Goal: Task Accomplishment & Management: Complete application form

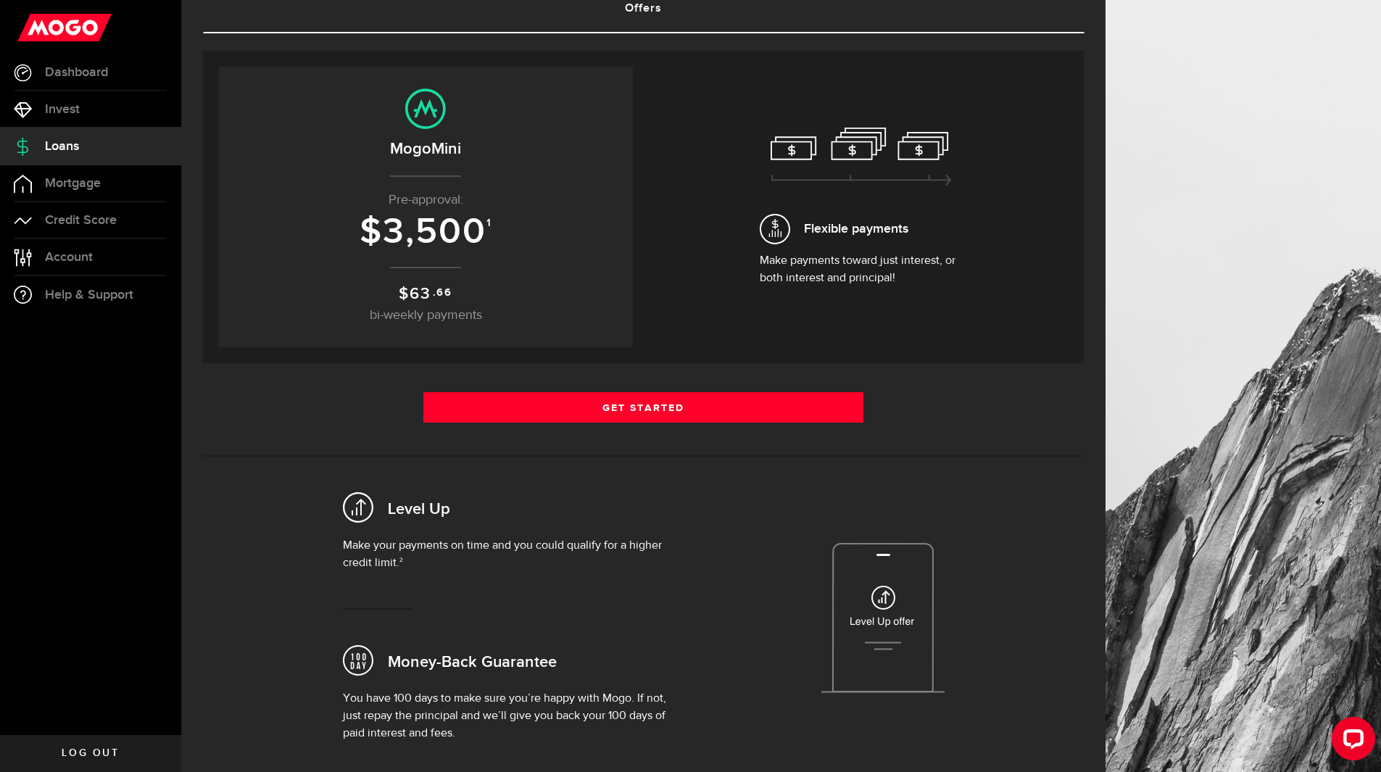
scroll to position [217, 0]
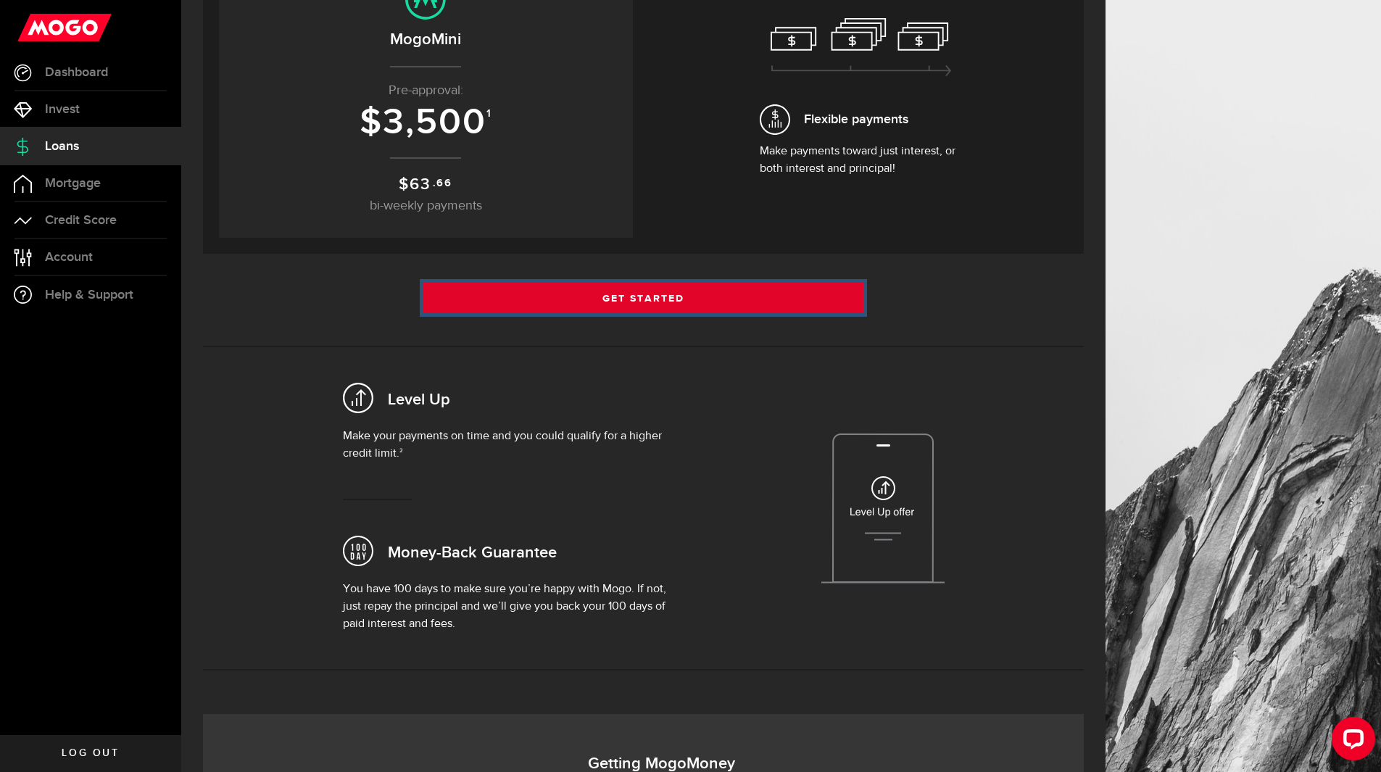
click at [668, 293] on link "Get Started" at bounding box center [643, 298] width 441 height 30
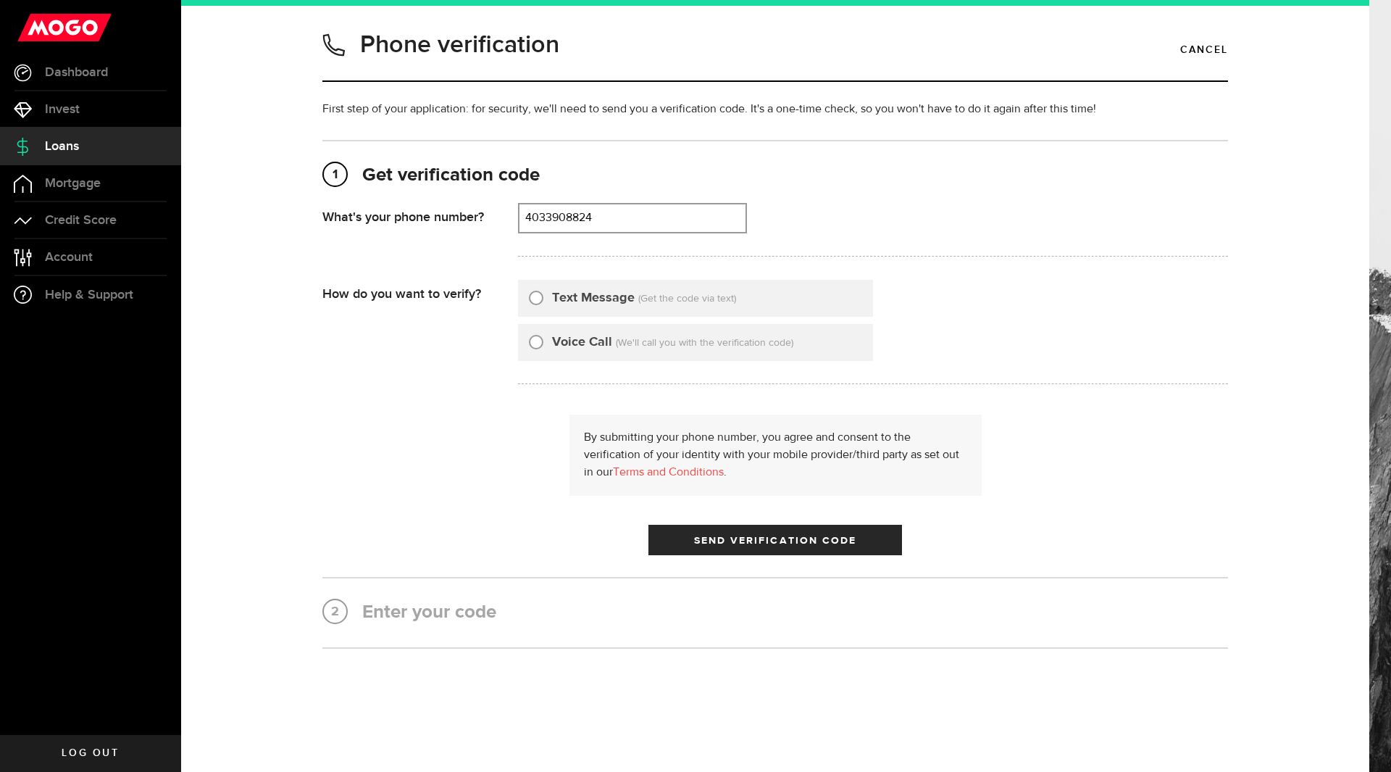
type input "4033908824"
click at [536, 304] on div at bounding box center [536, 298] width 14 height 14
radio input "true"
click at [777, 550] on button "Send Verification Code" at bounding box center [776, 540] width 254 height 30
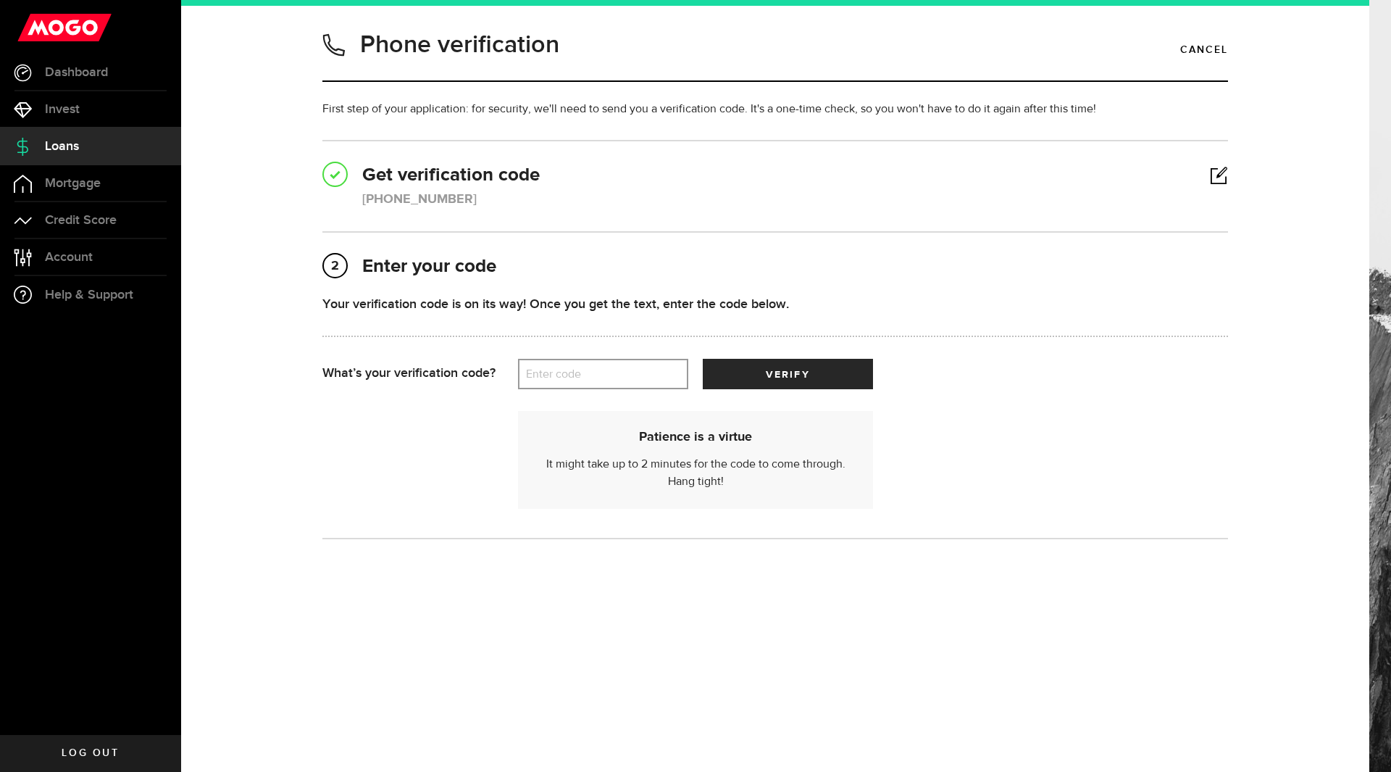
click at [615, 361] on label "Enter code" at bounding box center [603, 374] width 170 height 30
click at [615, 361] on input "Enter code" at bounding box center [603, 374] width 170 height 30
click at [612, 371] on label "Enter code" at bounding box center [603, 374] width 170 height 30
click at [612, 371] on input "Enter code" at bounding box center [603, 374] width 170 height 30
type input "13254"
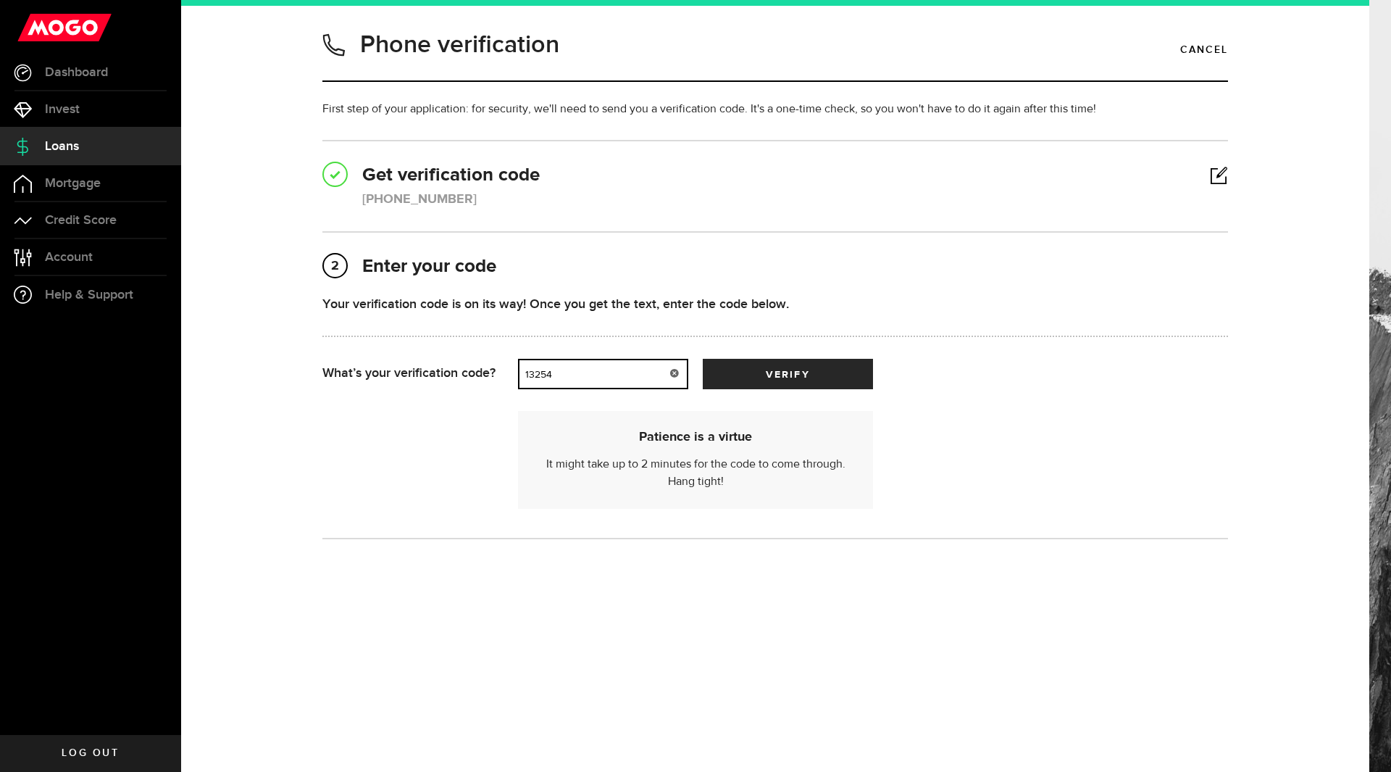
click at [703, 359] on button "verify" at bounding box center [788, 374] width 170 height 30
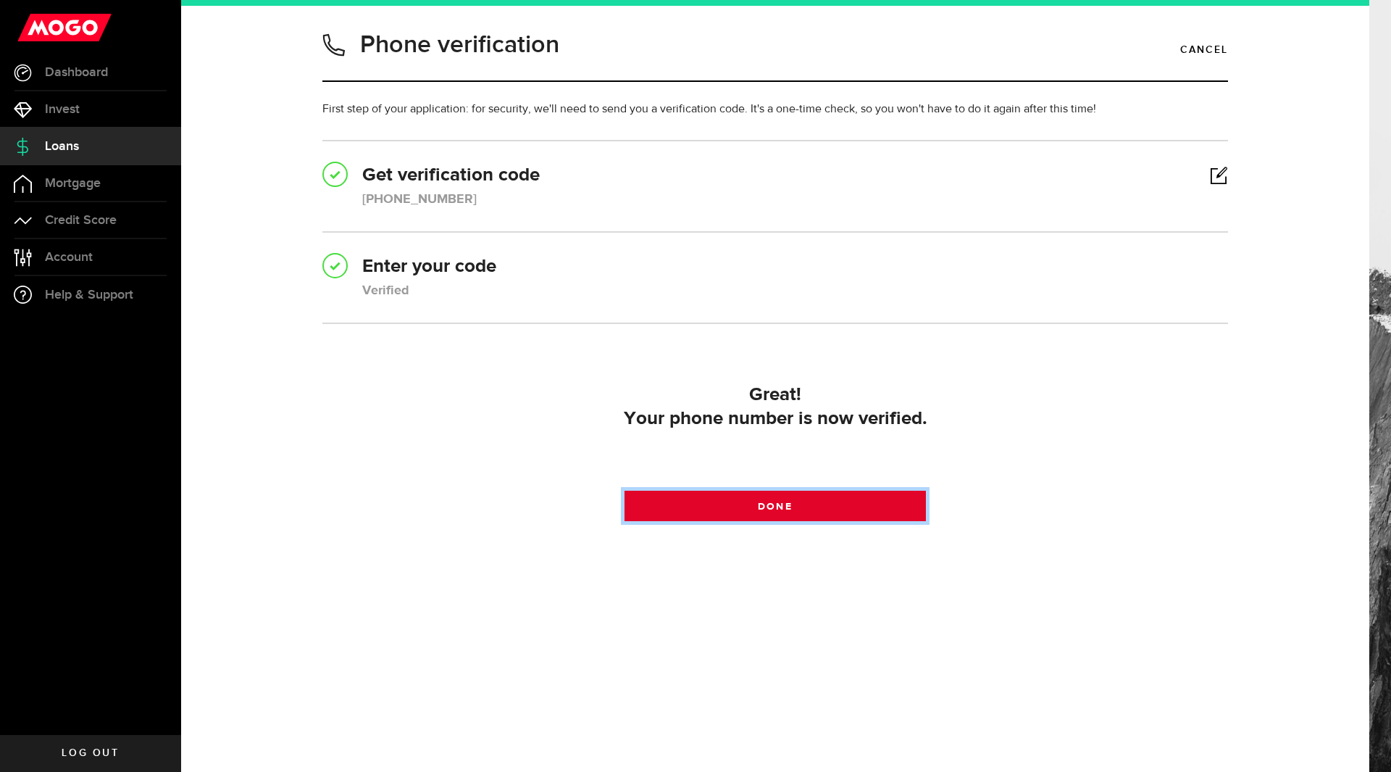
click at [791, 509] on span "Done" at bounding box center [775, 506] width 34 height 10
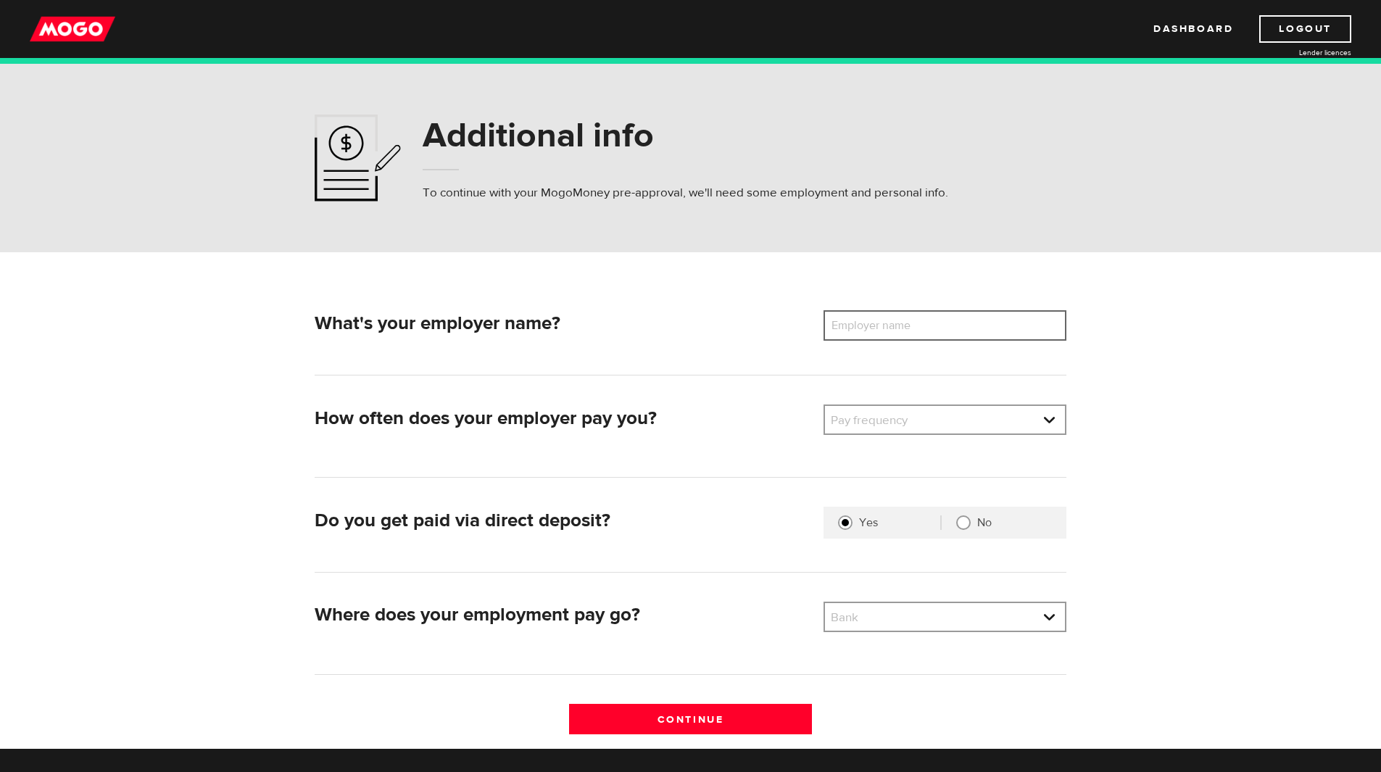
click at [997, 336] on input "Employer name" at bounding box center [944, 325] width 243 height 30
click at [996, 331] on input "Employer name" at bounding box center [944, 325] width 243 height 30
type input "Canadian Energy Services"
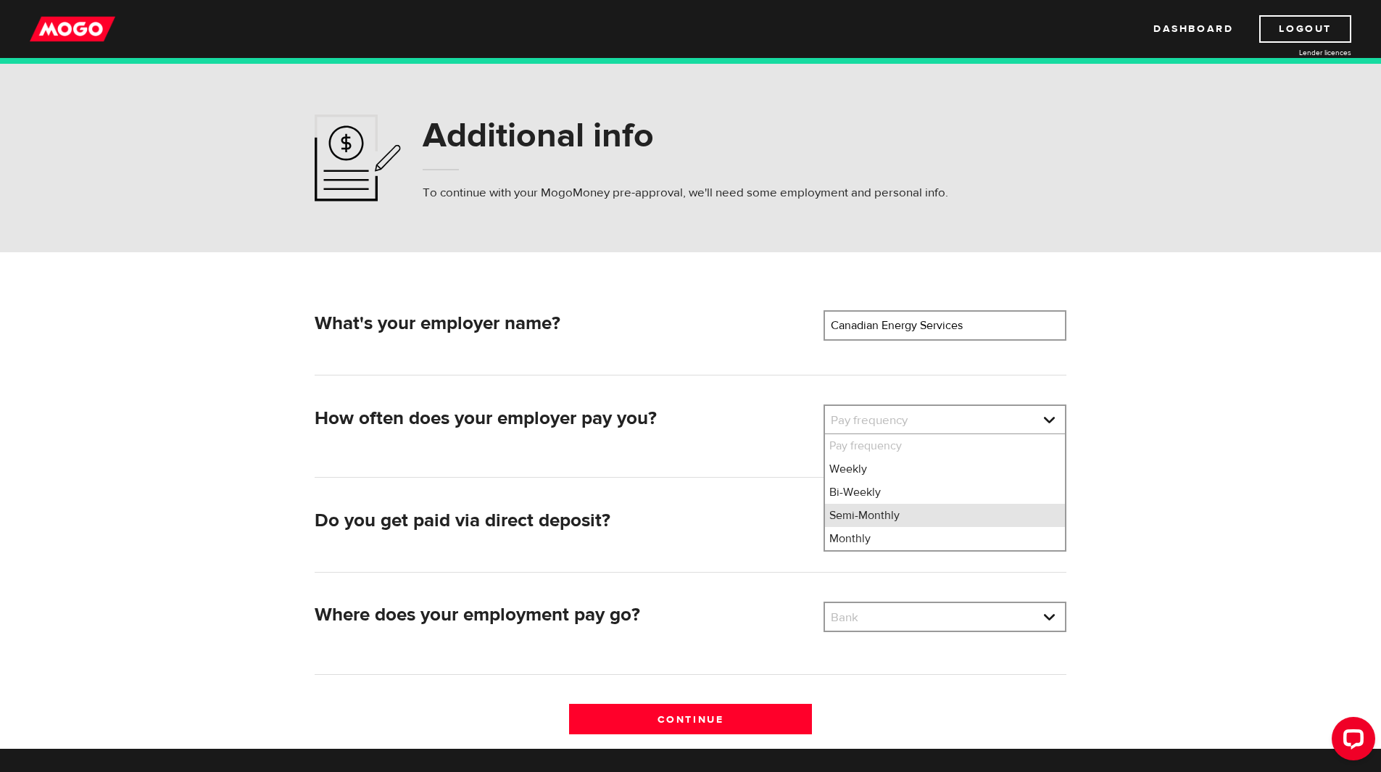
click at [860, 517] on li "Semi-Monthly" at bounding box center [945, 515] width 240 height 23
select select "3"
click at [899, 632] on div "Bank Bank BMO / Bank of Montreal CIBC / Canadian Imperial Bank of Commerce CWB …" at bounding box center [944, 616] width 243 height 30
click at [912, 623] on link at bounding box center [945, 617] width 240 height 28
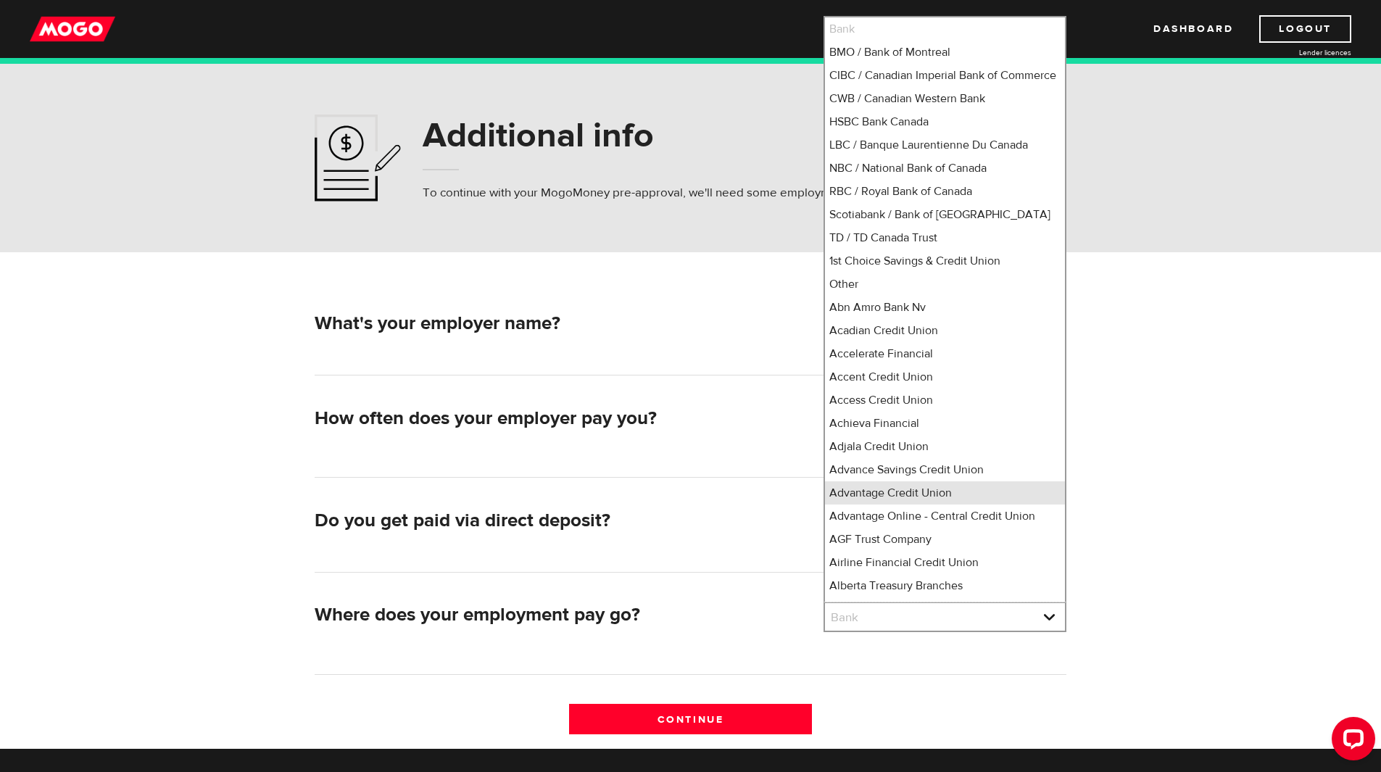
scroll to position [13, 0]
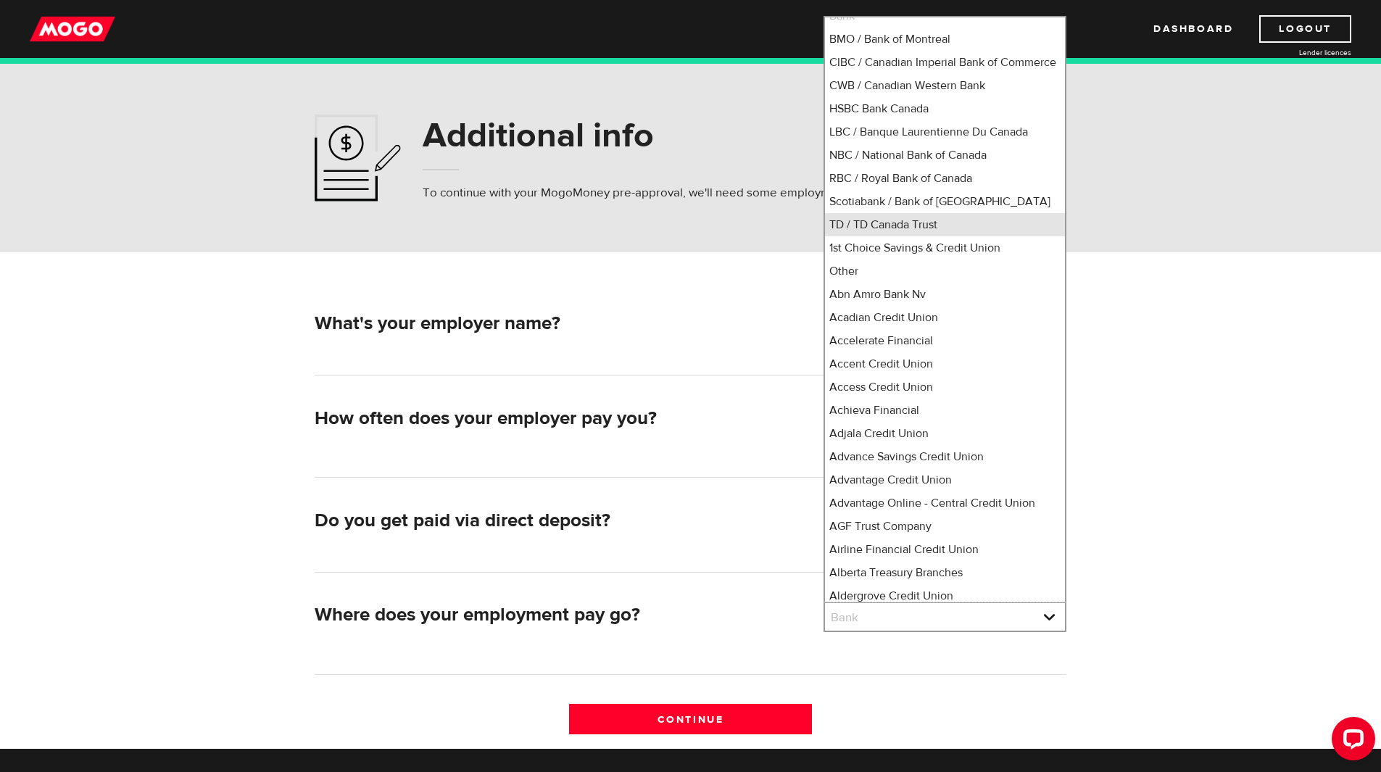
click at [867, 236] on li "TD / TD Canada Trust" at bounding box center [945, 224] width 240 height 23
select select "9"
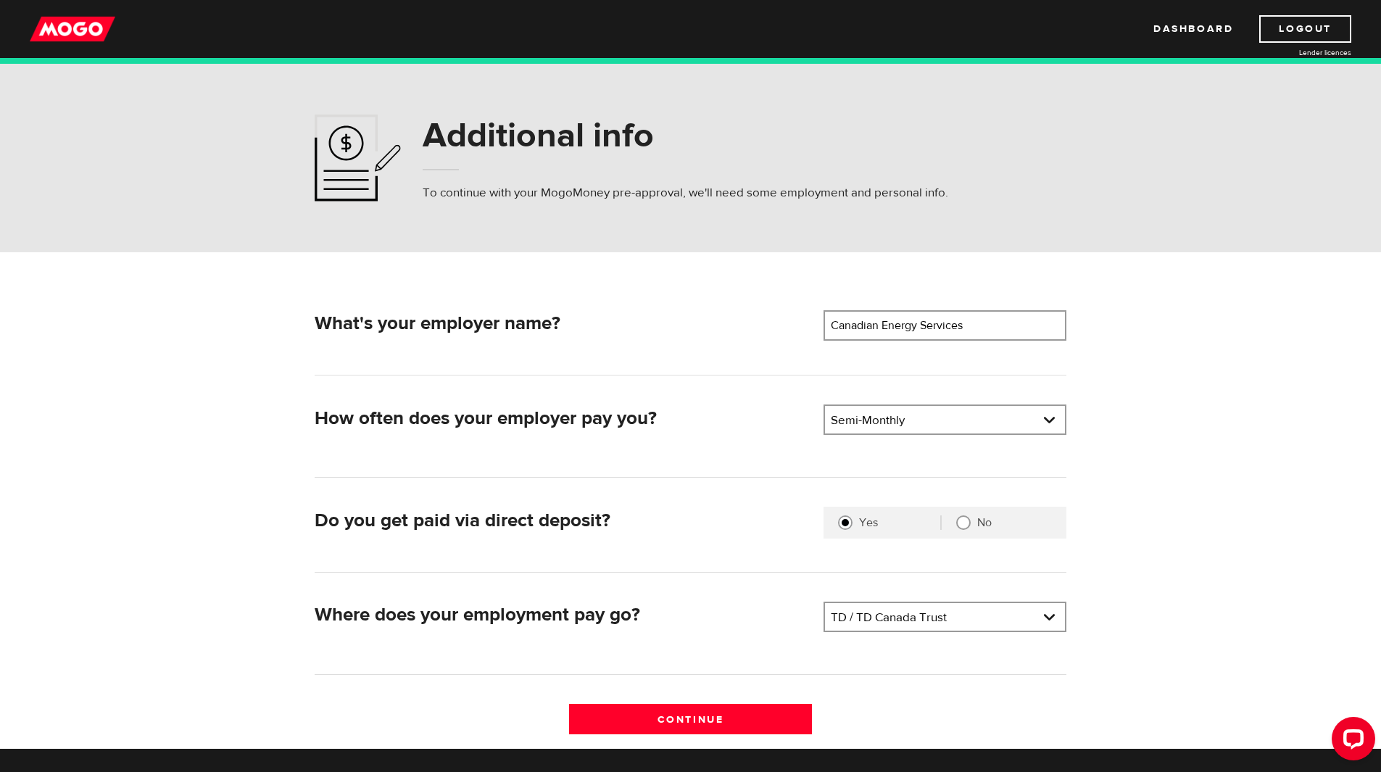
scroll to position [145, 0]
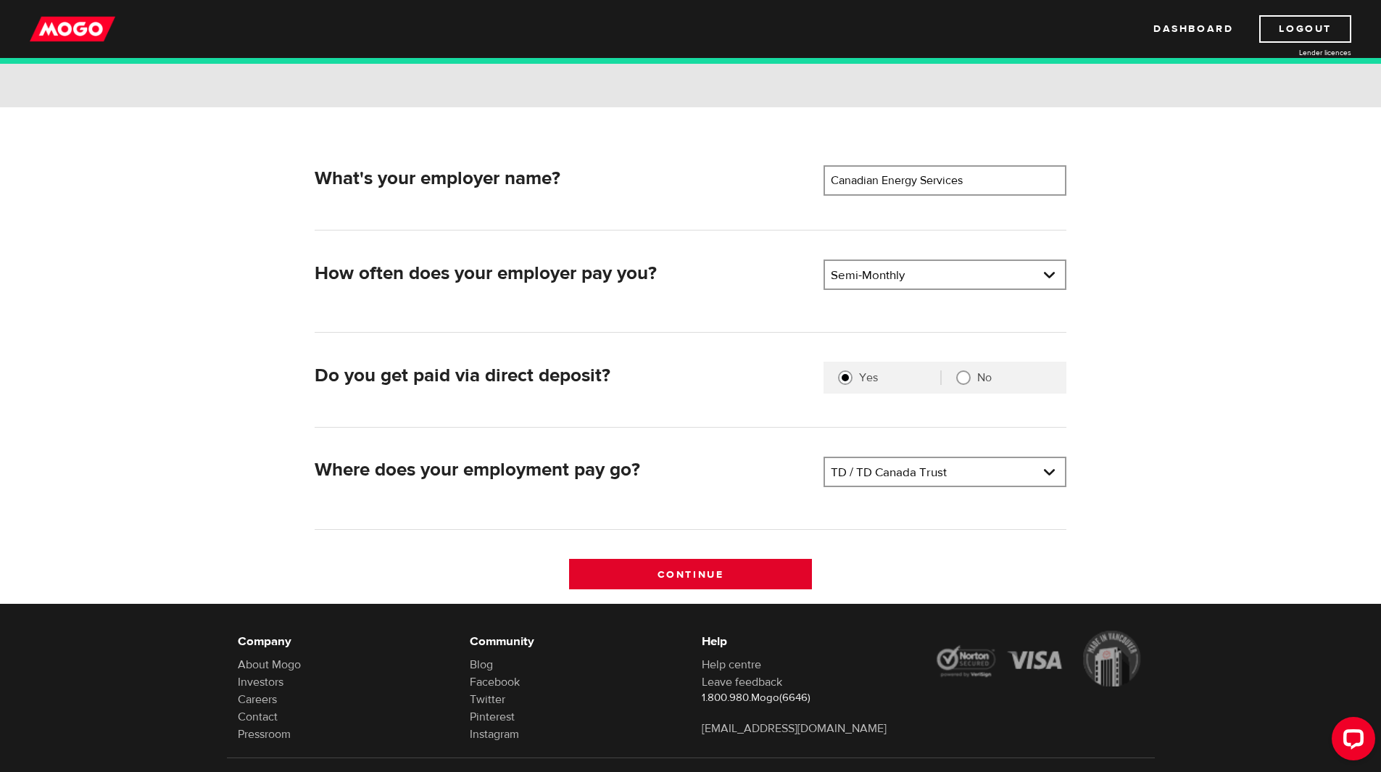
click at [670, 578] on input "Continue" at bounding box center [690, 574] width 243 height 30
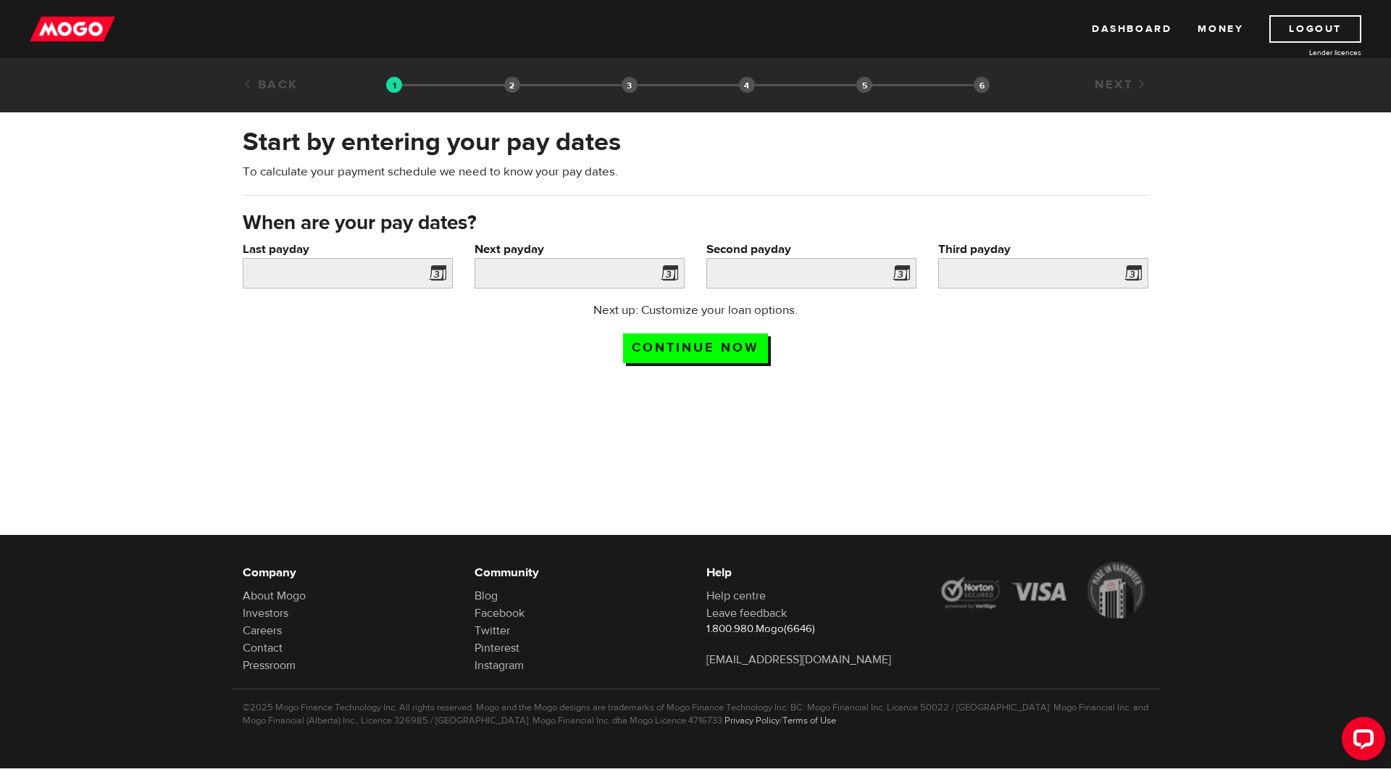
click at [430, 275] on span at bounding box center [435, 275] width 22 height 23
click at [444, 275] on span at bounding box center [435, 275] width 22 height 23
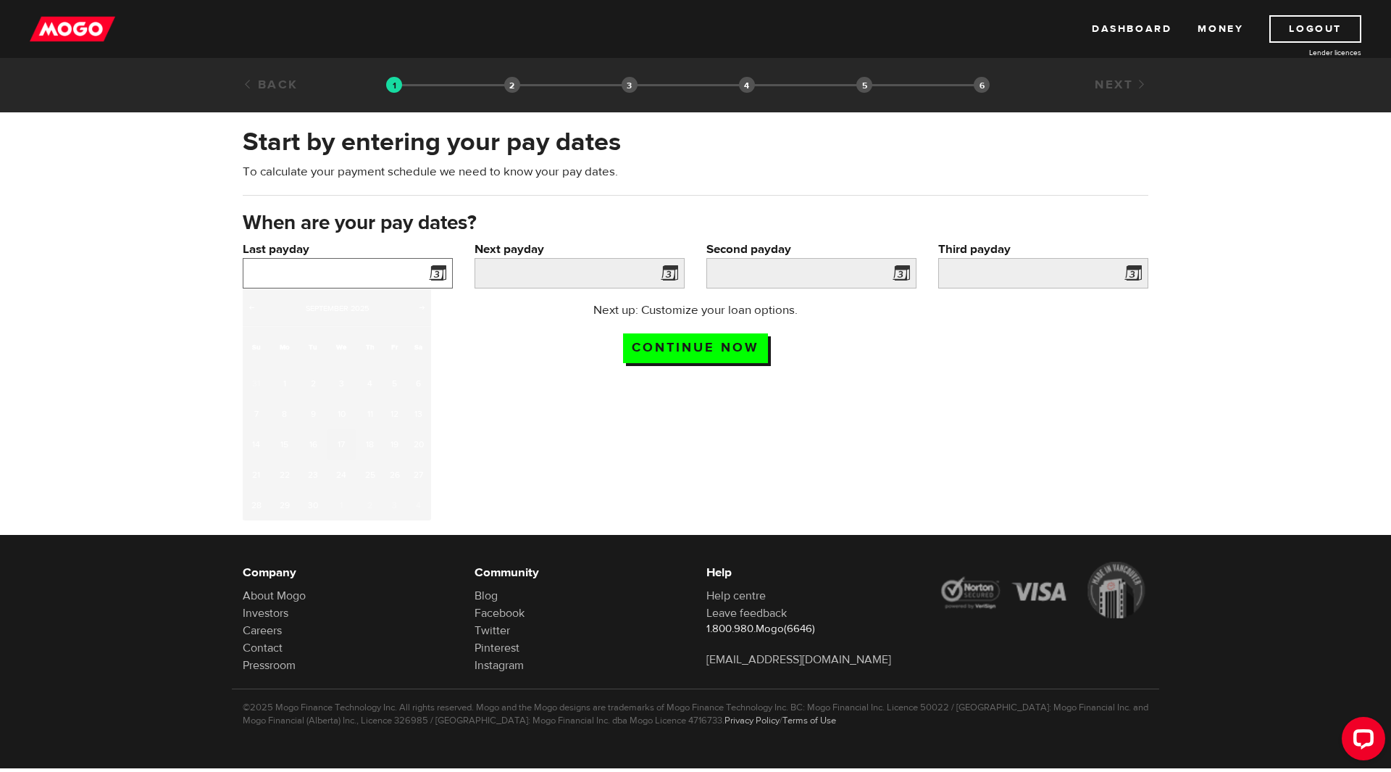
click at [371, 276] on input "Last payday" at bounding box center [348, 273] width 210 height 30
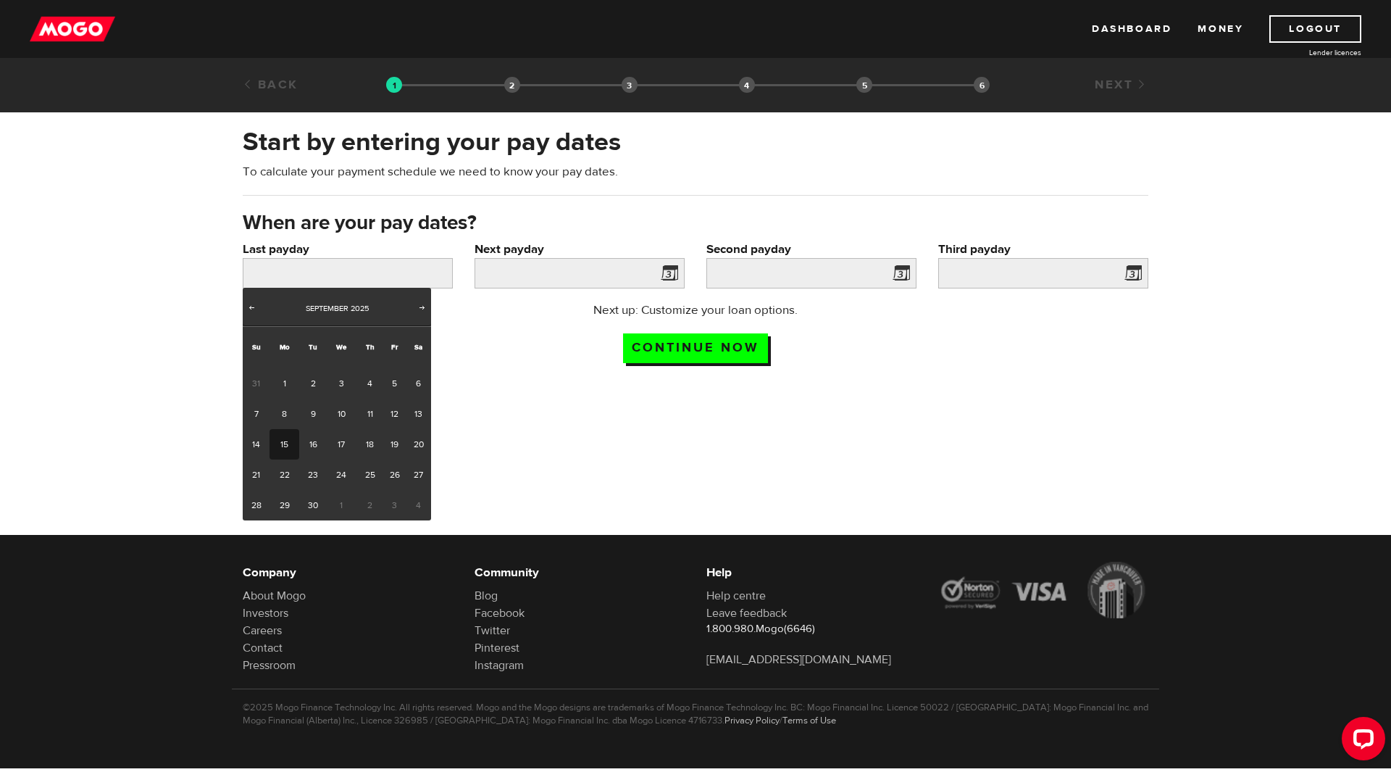
click at [295, 446] on link "15" at bounding box center [285, 444] width 30 height 30
type input "2025/09/15"
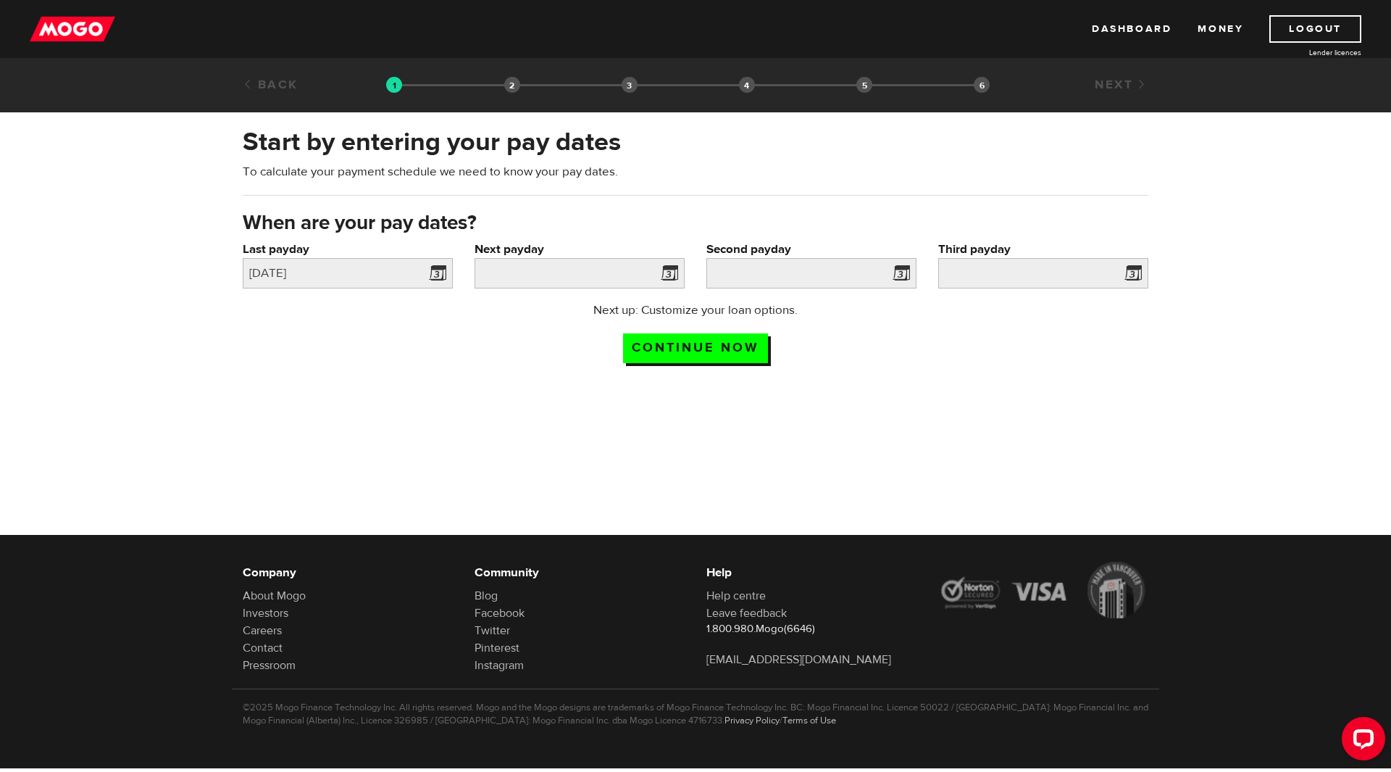
click at [670, 273] on span at bounding box center [667, 275] width 22 height 23
click at [672, 270] on span at bounding box center [667, 275] width 22 height 23
click at [670, 273] on span at bounding box center [667, 275] width 22 height 23
click at [665, 272] on span at bounding box center [667, 275] width 22 height 23
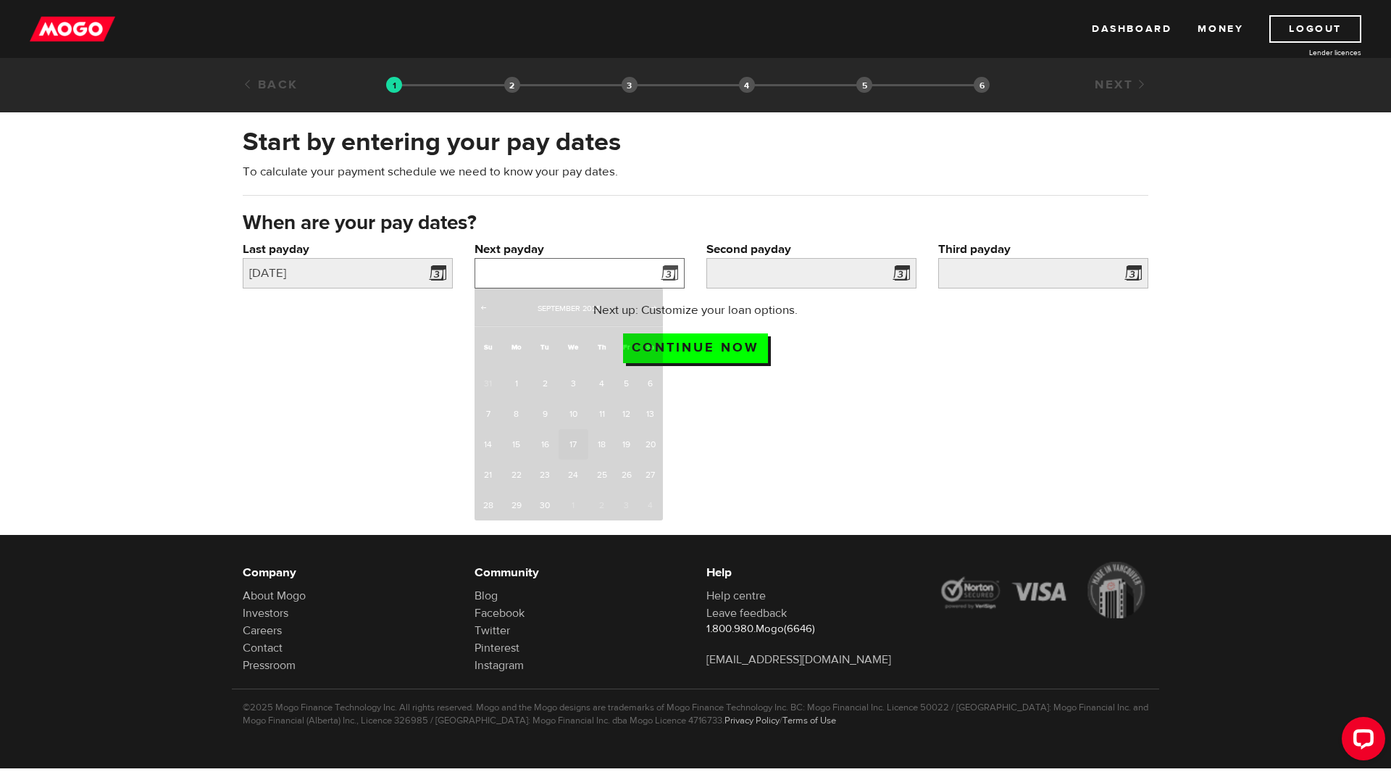
click at [591, 268] on input "Next payday" at bounding box center [580, 273] width 210 height 30
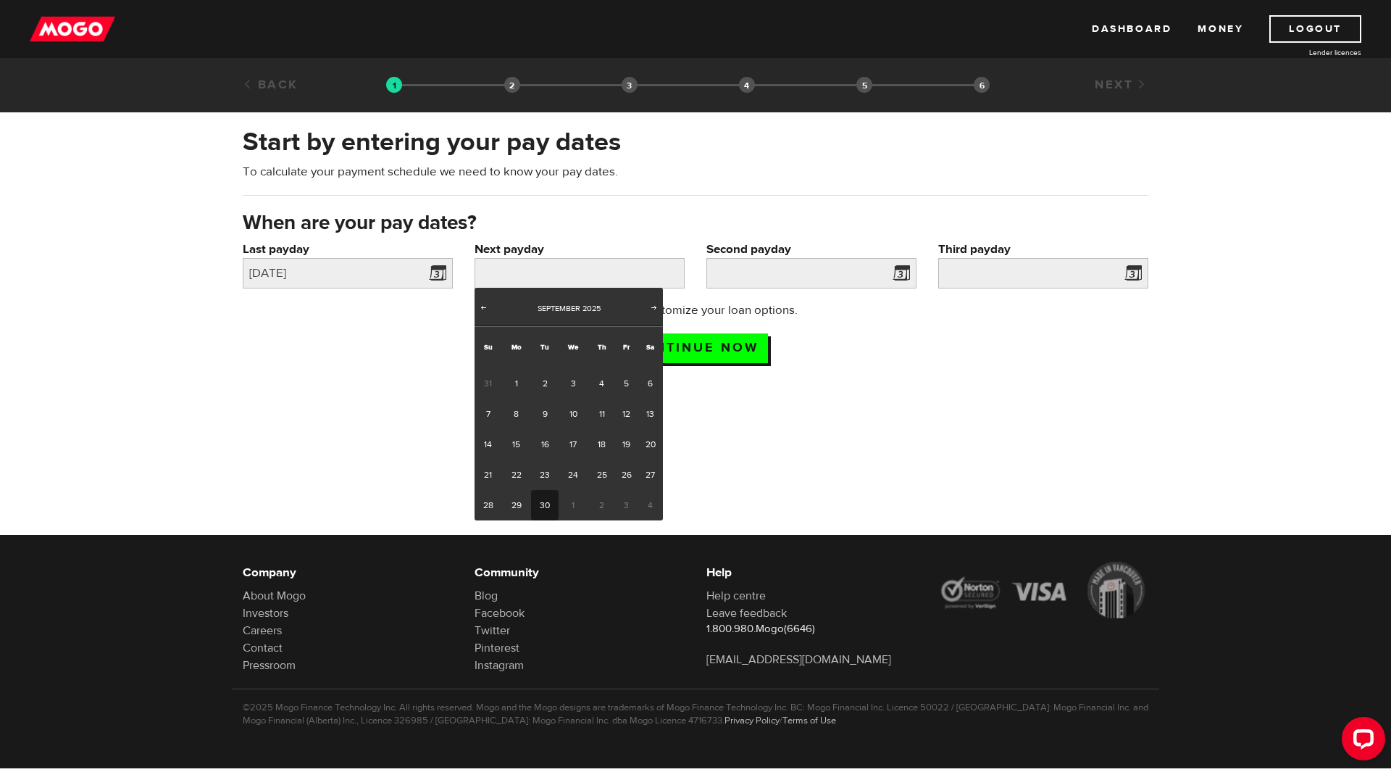
click at [539, 503] on link "30" at bounding box center [544, 505] width 27 height 30
type input "2025/09/30"
type input "2025/10/15"
type input "2025/10/30"
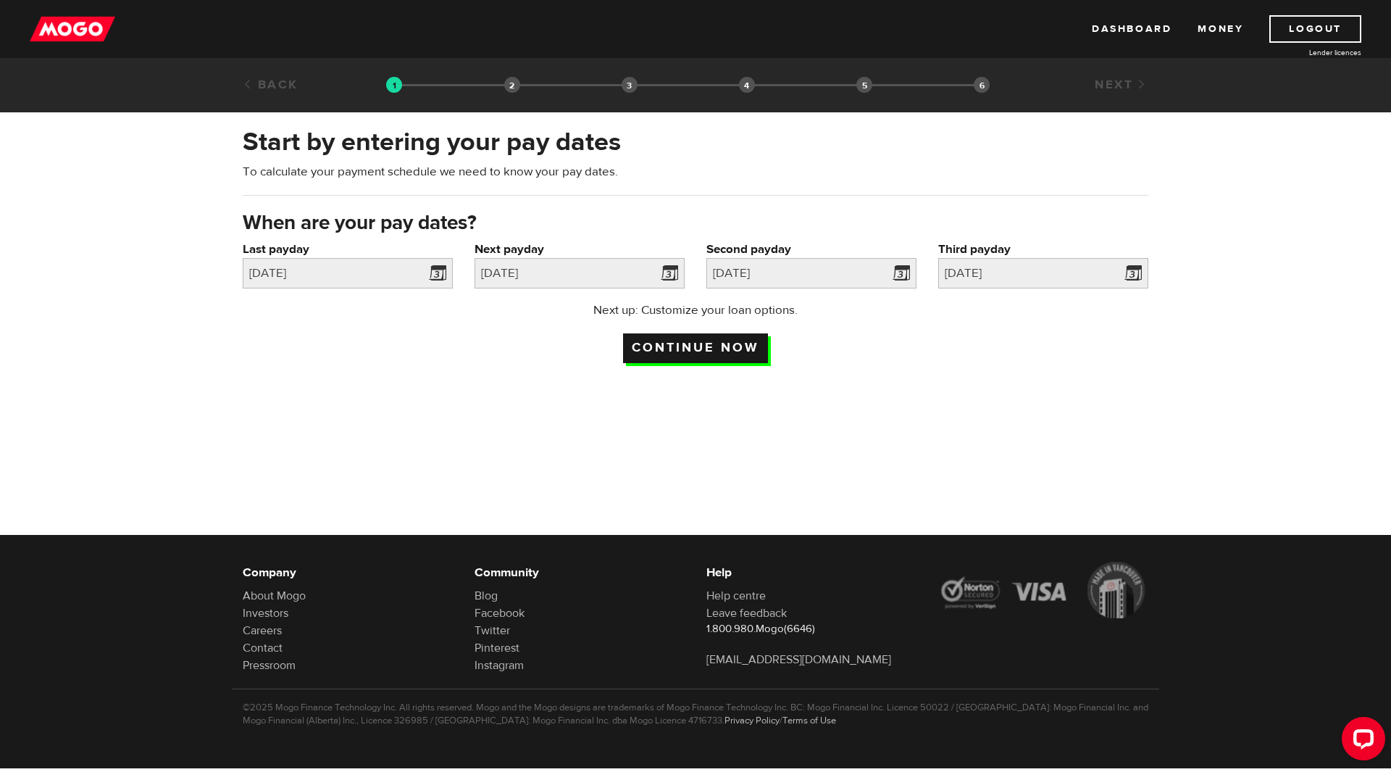
click at [731, 353] on input "Continue now" at bounding box center [695, 348] width 145 height 30
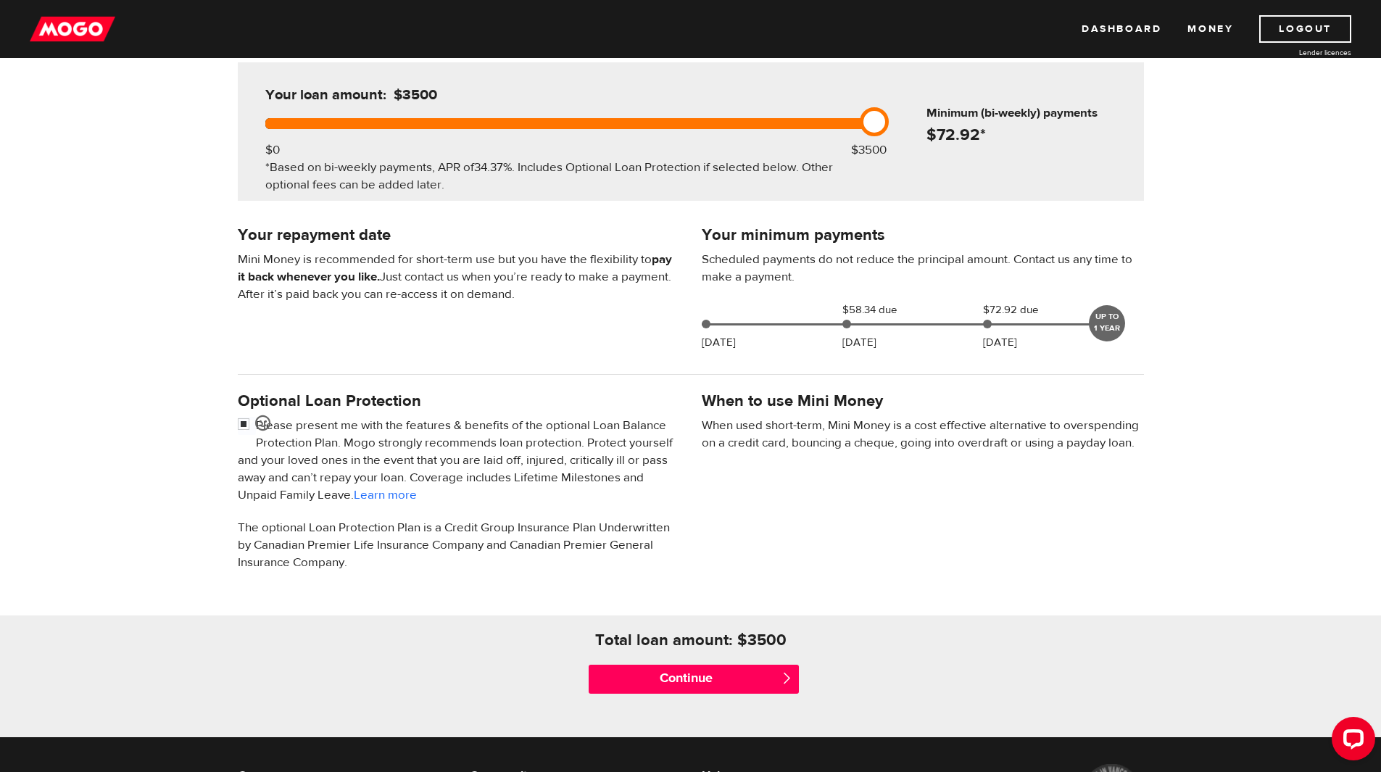
scroll to position [217, 0]
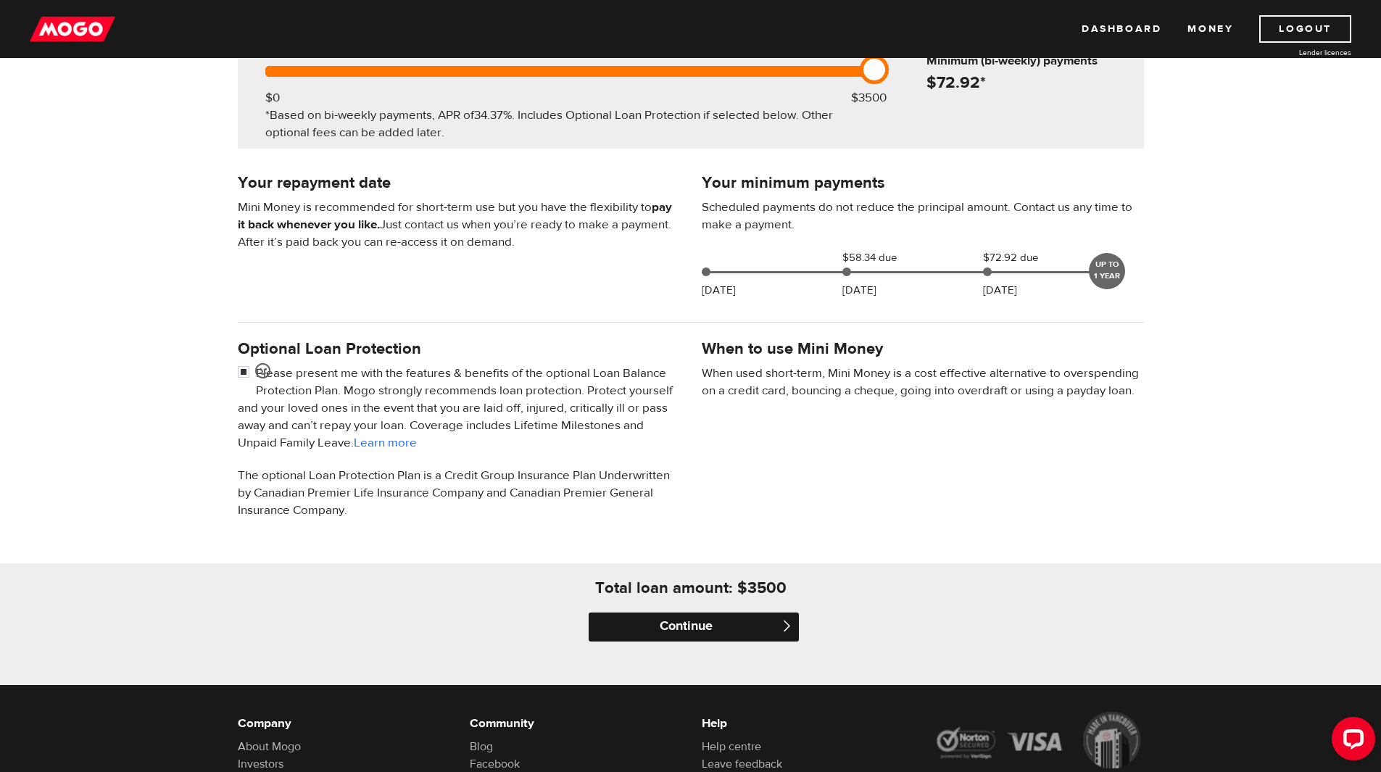
click at [668, 618] on input "Continue" at bounding box center [693, 626] width 210 height 29
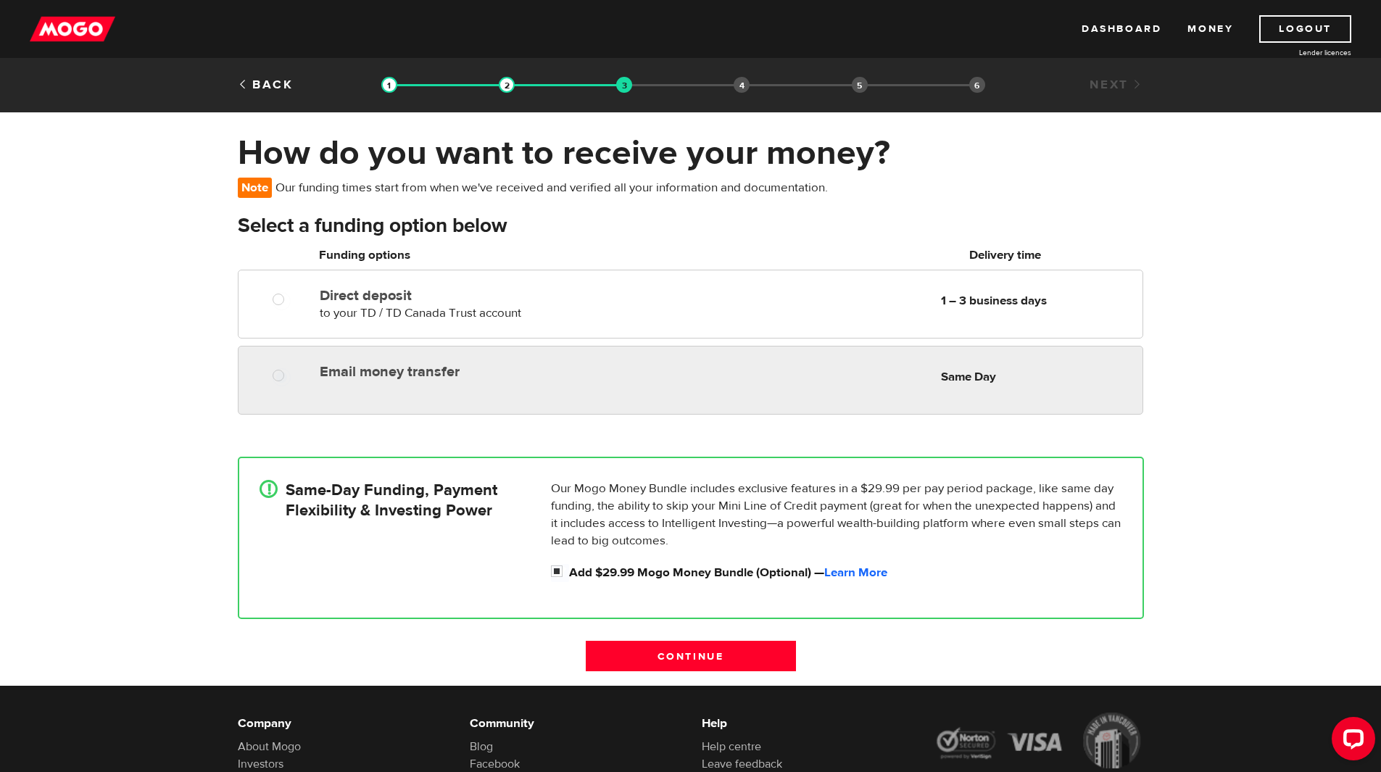
radio input "true"
click at [299, 378] on div at bounding box center [283, 377] width 87 height 18
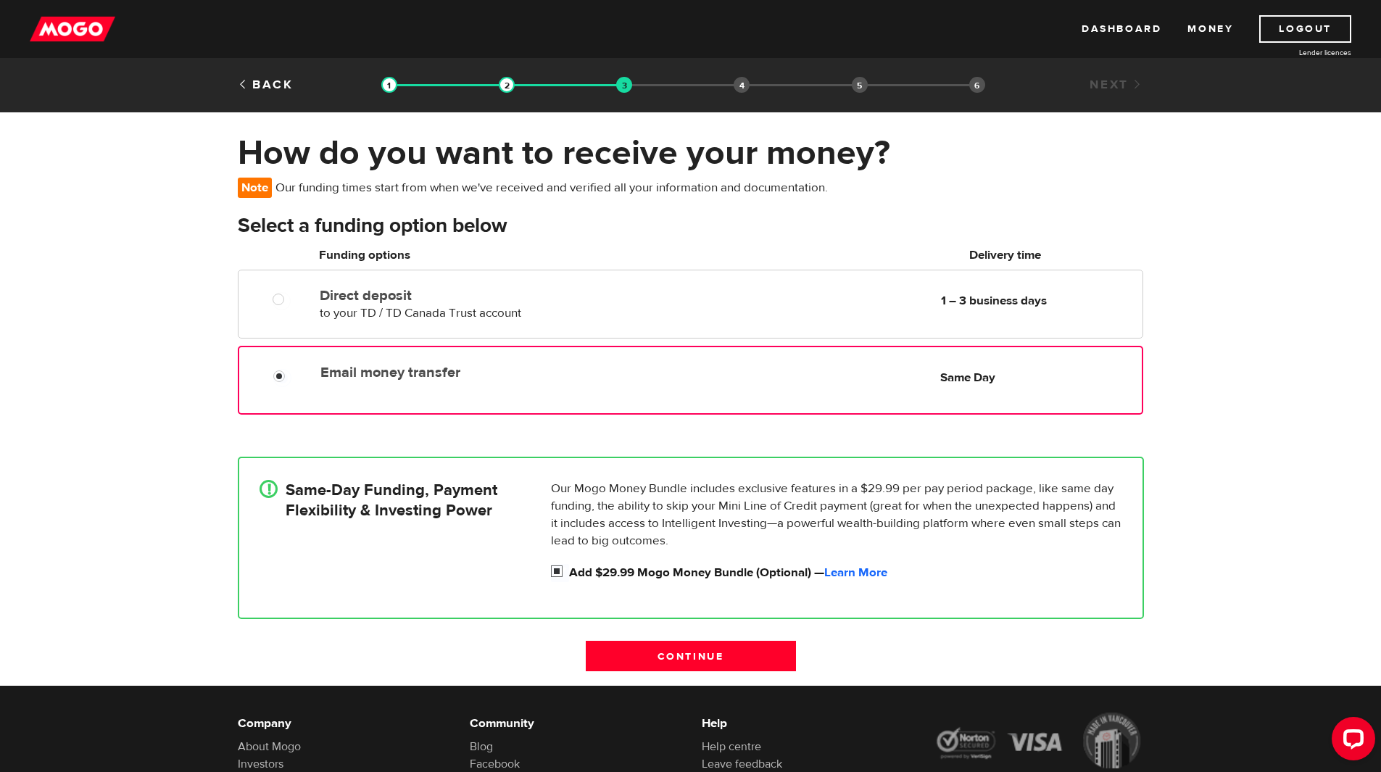
click at [562, 573] on input "Add $29.99 Mogo Money Bundle (Optional) — Learn More" at bounding box center [560, 573] width 18 height 18
checkbox input "false"
radio input "false"
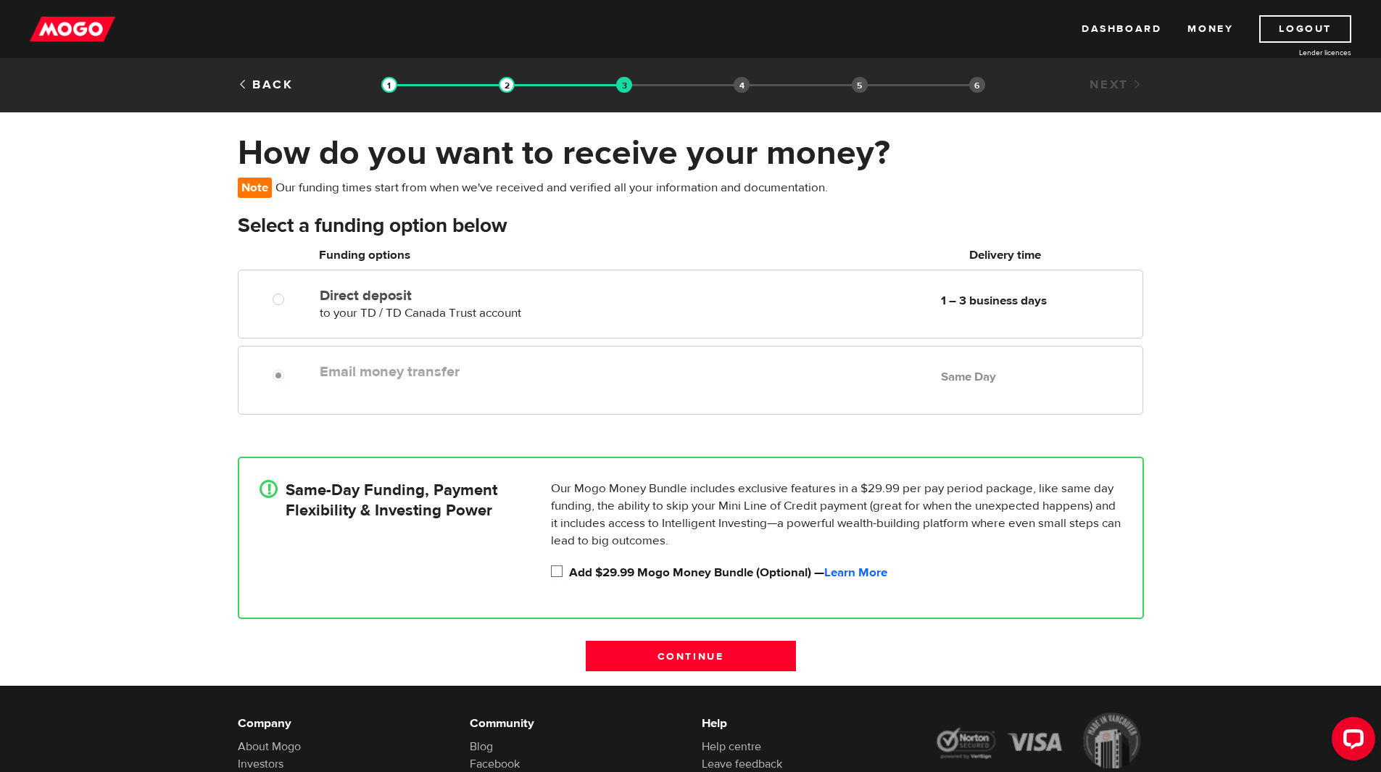
click at [341, 382] on div "Email money transfer Delivery in Same Day Same Day" at bounding box center [728, 371] width 828 height 28
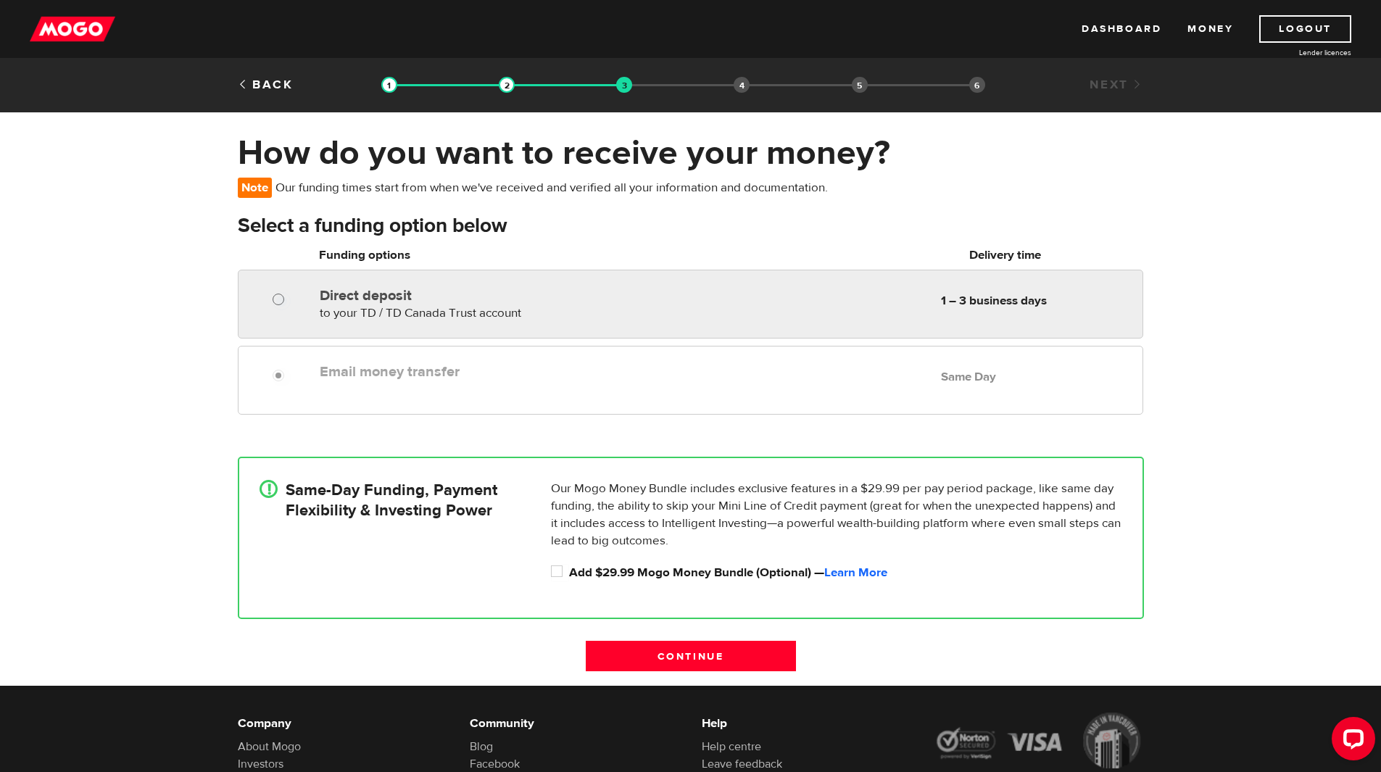
radio input "true"
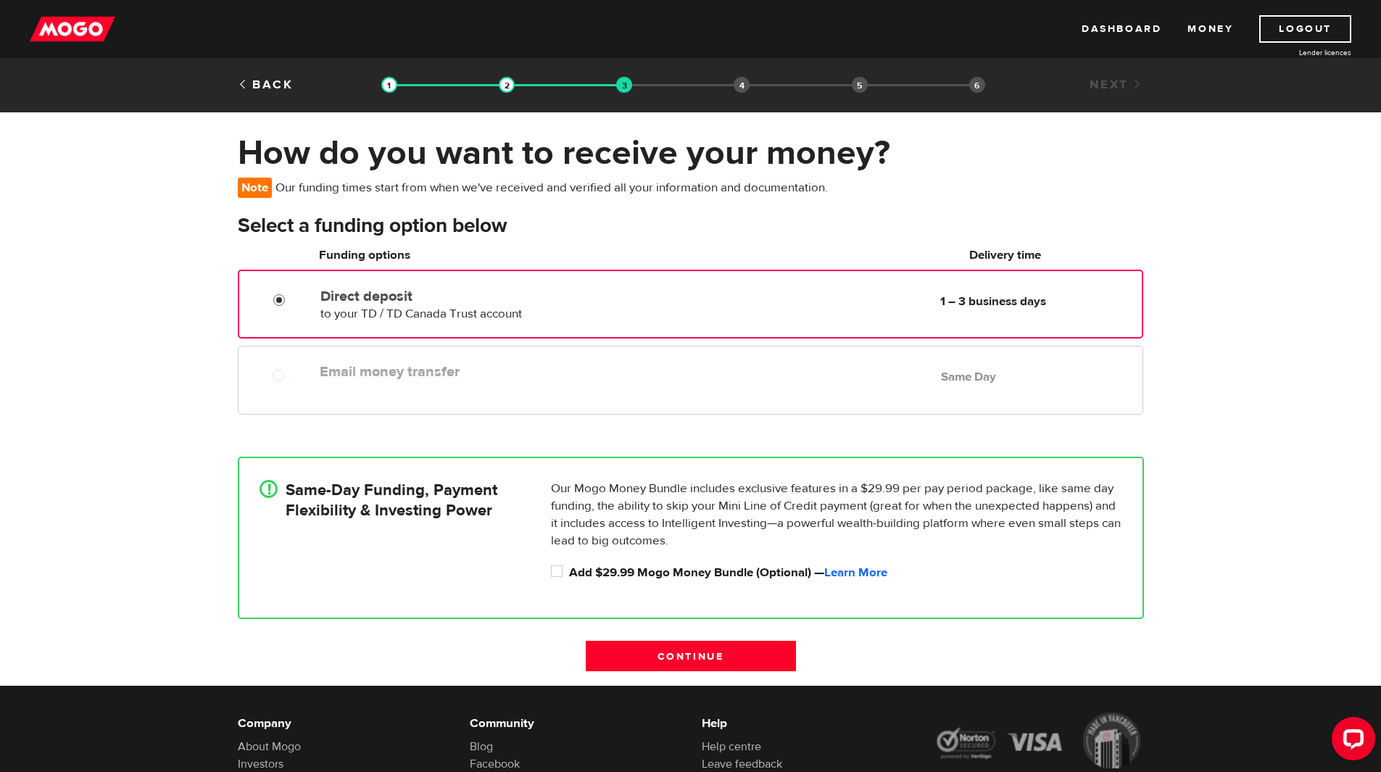
click at [286, 298] on input "Direct deposit" at bounding box center [282, 302] width 18 height 18
click at [559, 572] on input "Add $29.99 Mogo Money Bundle (Optional) — Learn More" at bounding box center [560, 573] width 18 height 18
checkbox input "true"
click at [869, 569] on link "Learn More" at bounding box center [855, 573] width 63 height 16
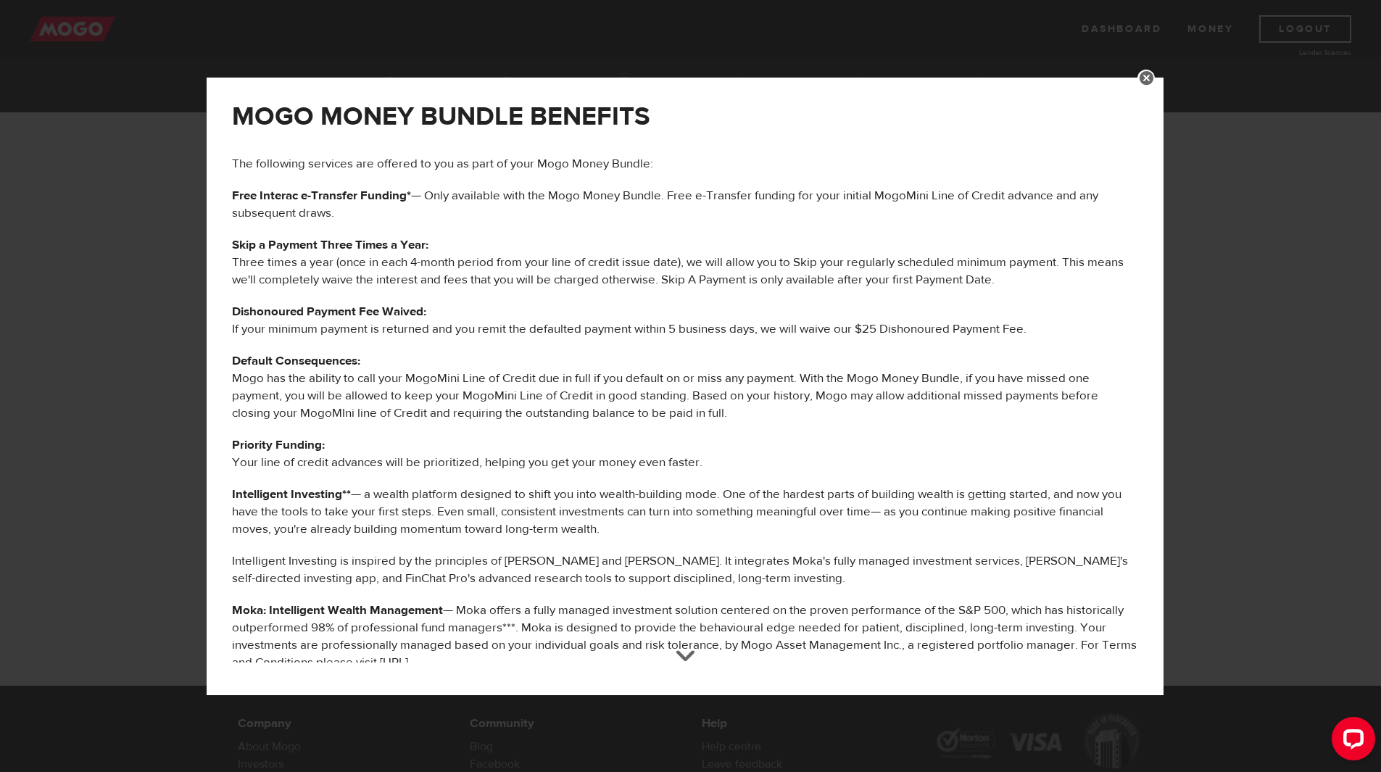
click at [1154, 79] on link at bounding box center [1145, 78] width 17 height 17
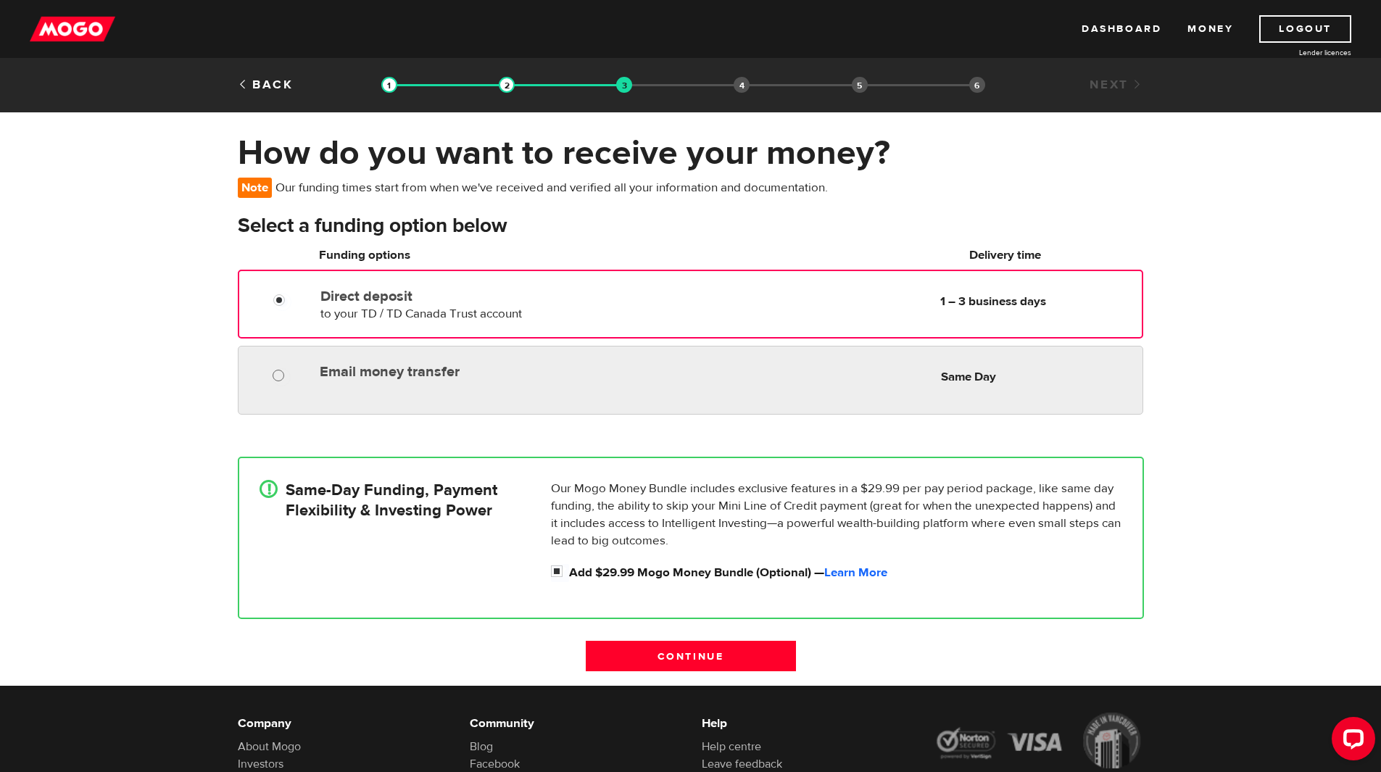
radio input "true"
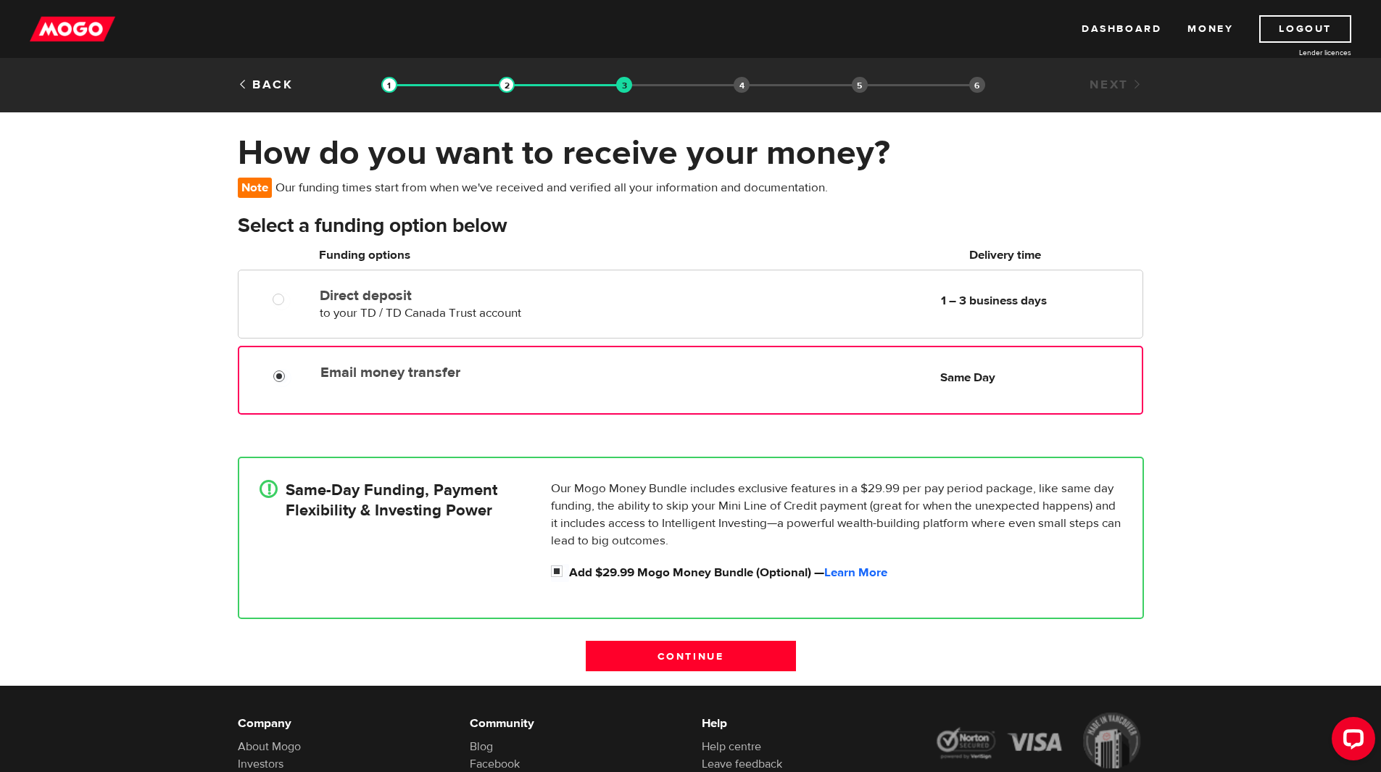
click at [284, 378] on input "Email money transfer" at bounding box center [282, 378] width 18 height 18
click at [629, 649] on input "Continue" at bounding box center [691, 656] width 210 height 30
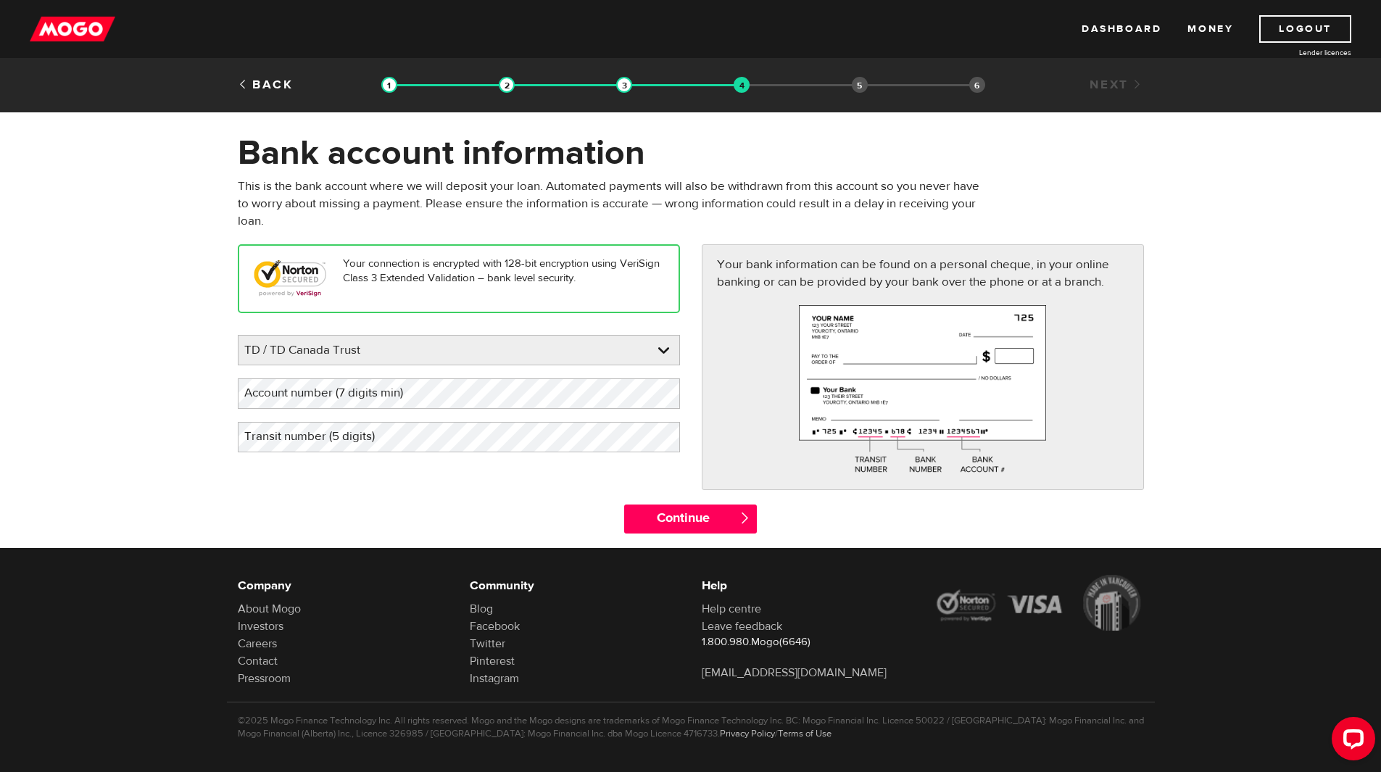
click at [367, 380] on label "Account number (7 digits min)" at bounding box center [335, 393] width 195 height 30
click at [401, 445] on label "Transit number (5 digits)" at bounding box center [321, 437] width 167 height 30
click at [684, 509] on input "Continue" at bounding box center [690, 518] width 133 height 29
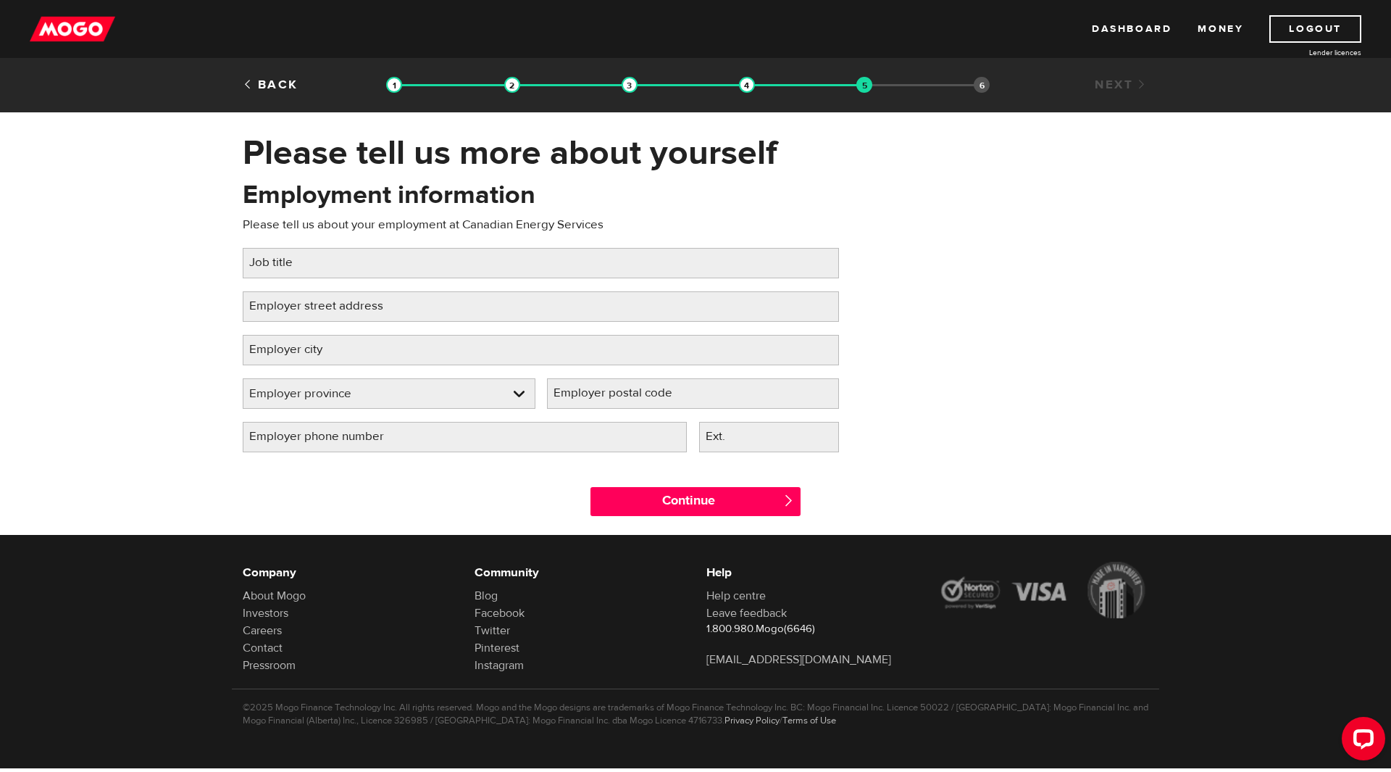
click at [310, 265] on label "Job title" at bounding box center [283, 263] width 80 height 30
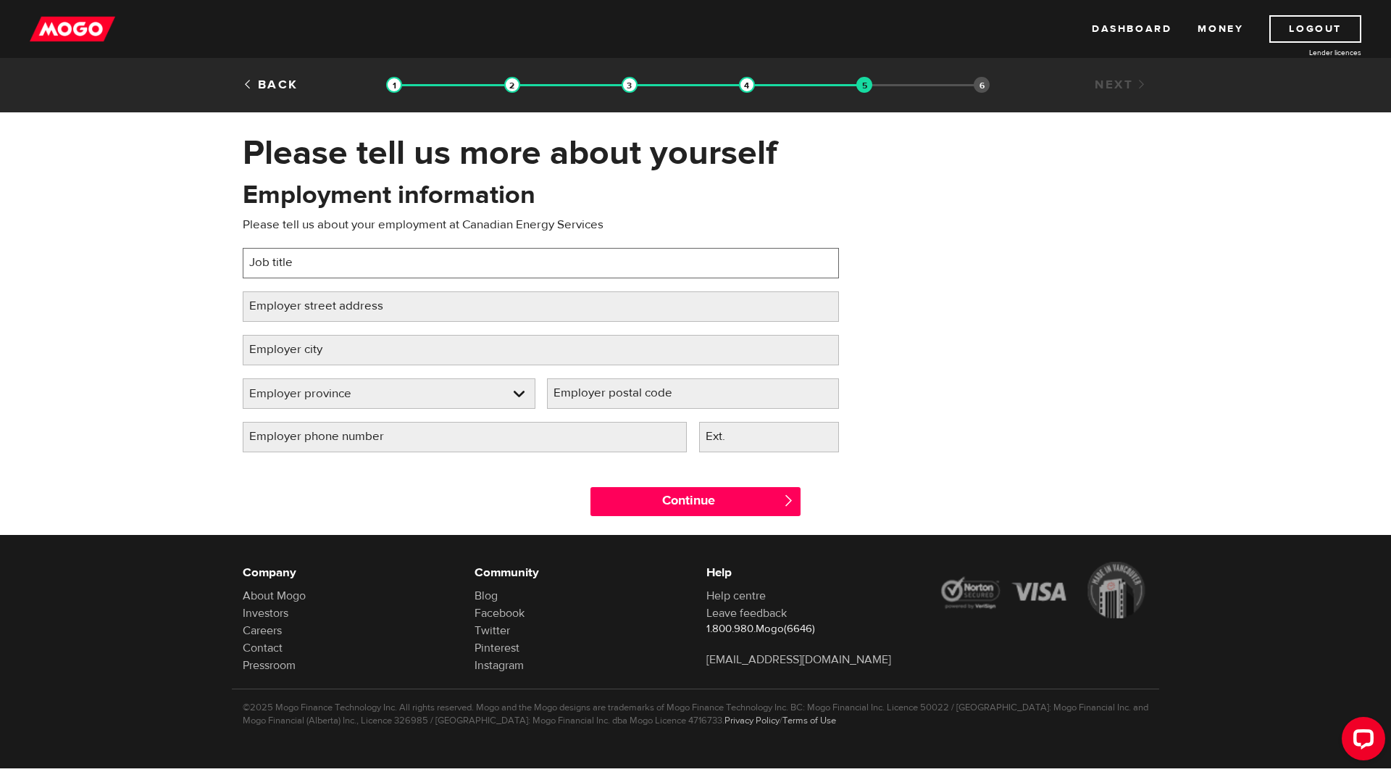
click at [310, 265] on input "Job title" at bounding box center [541, 263] width 596 height 30
type input "Accounting"
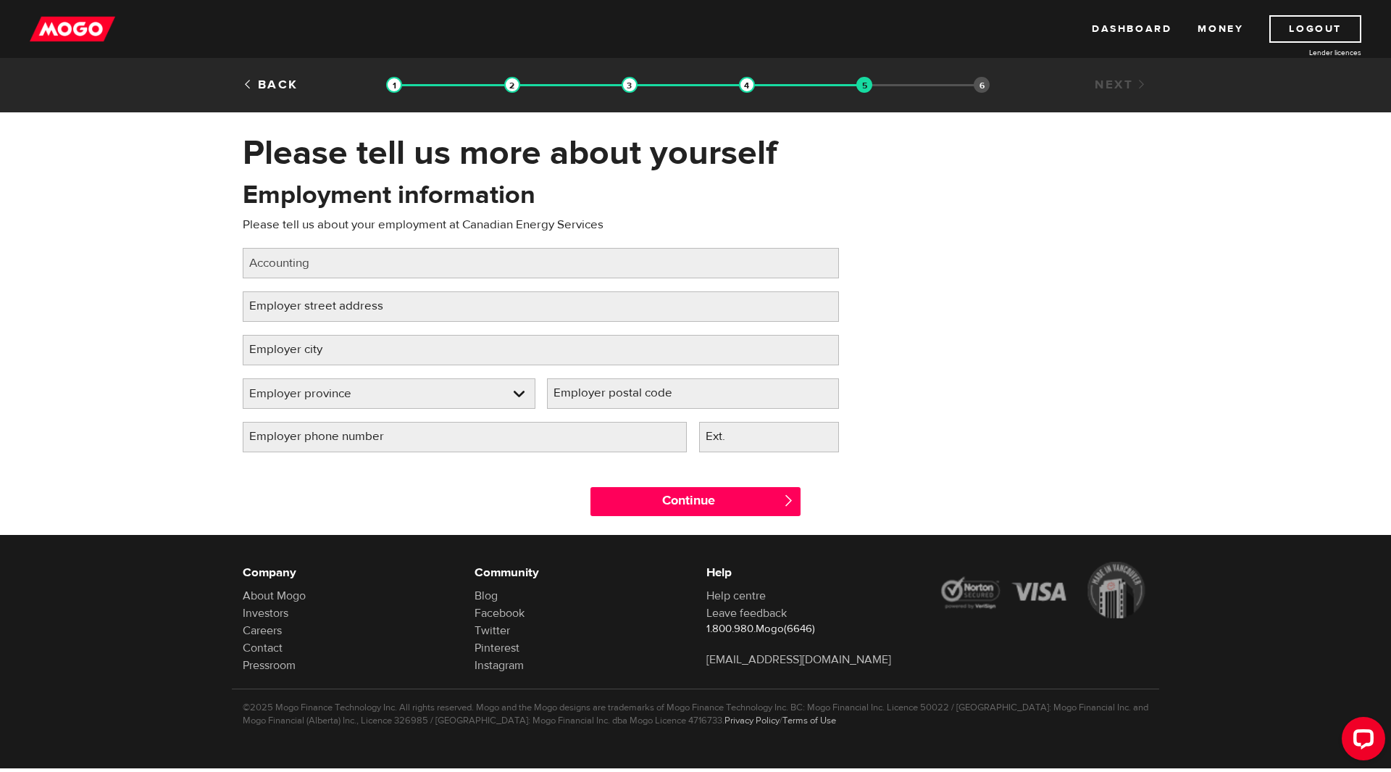
click at [309, 309] on label "Employer street address" at bounding box center [328, 306] width 170 height 30
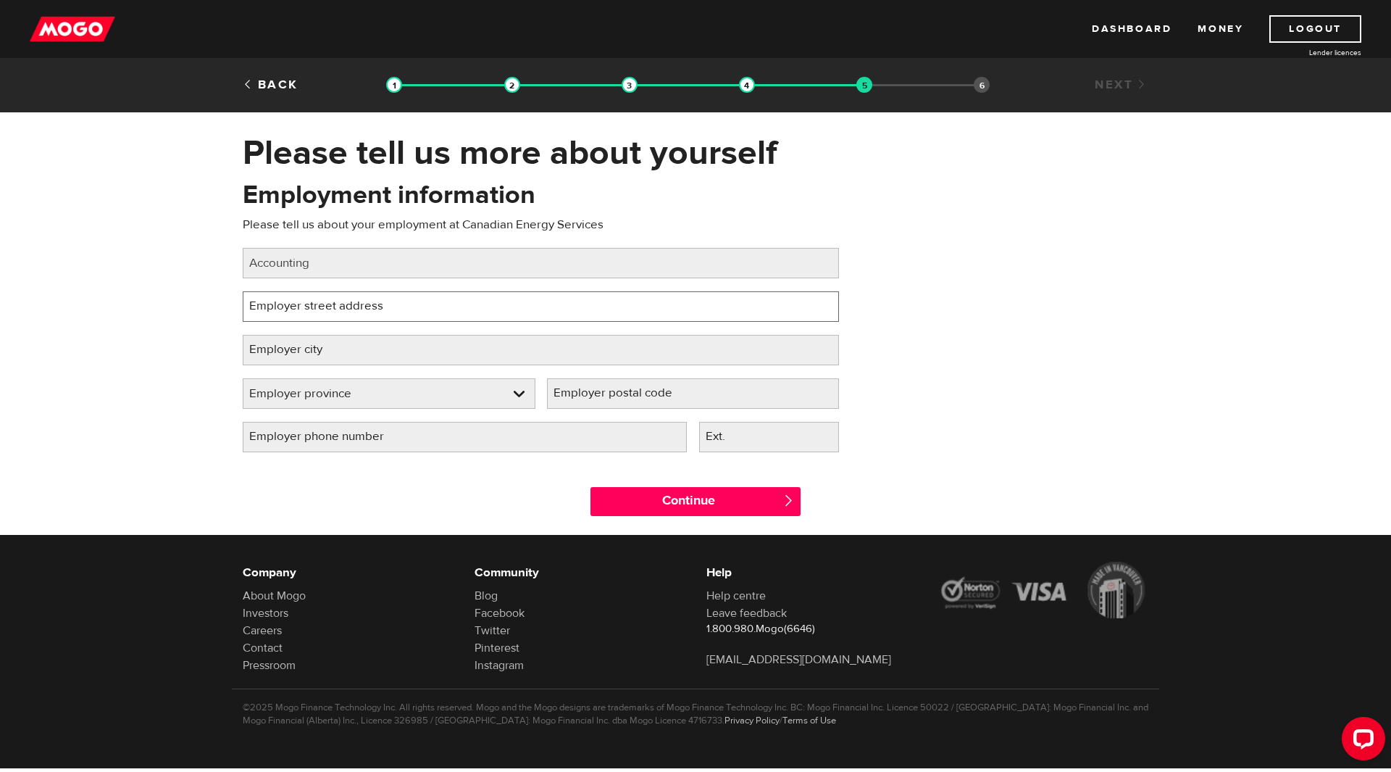
click at [309, 309] on input "Employer street address" at bounding box center [541, 306] width 596 height 30
type input "[STREET_ADDRESS]"
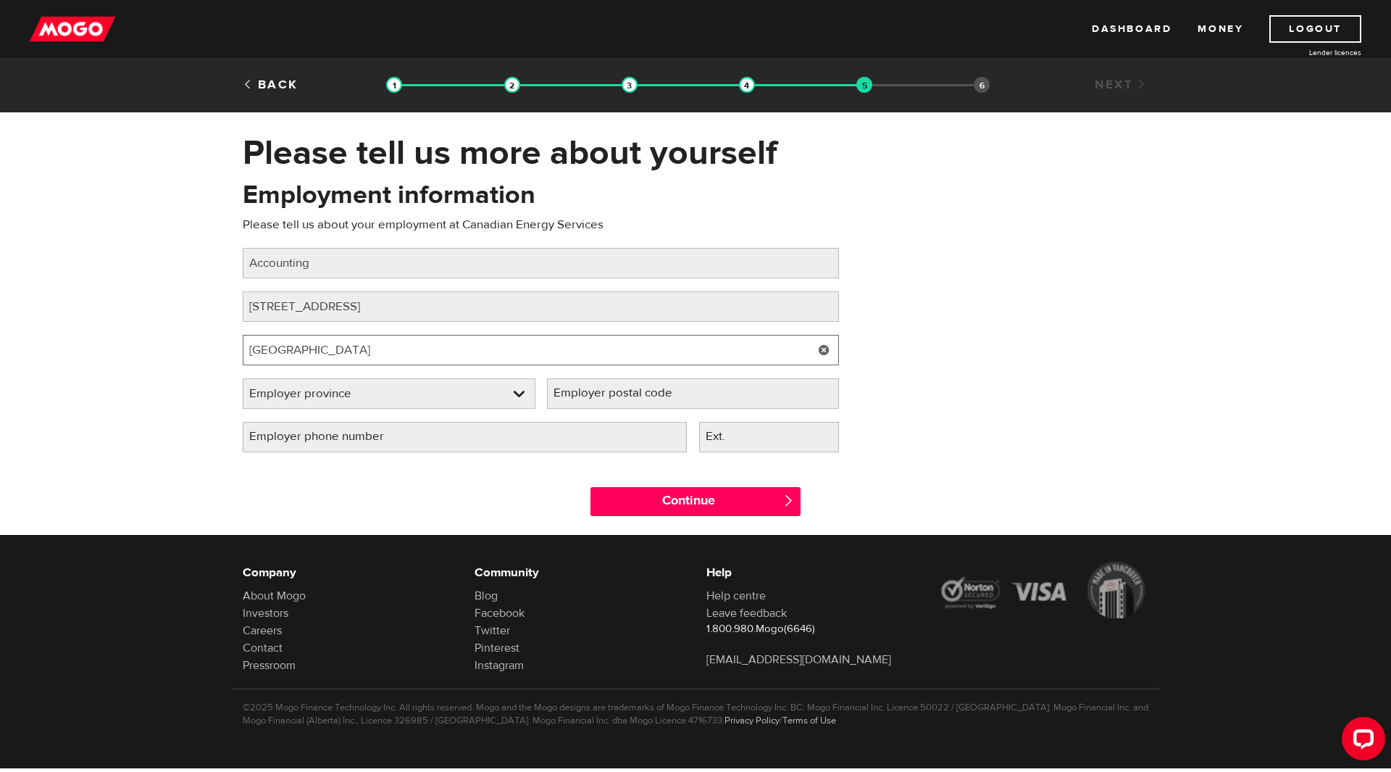
type input "[GEOGRAPHIC_DATA]"
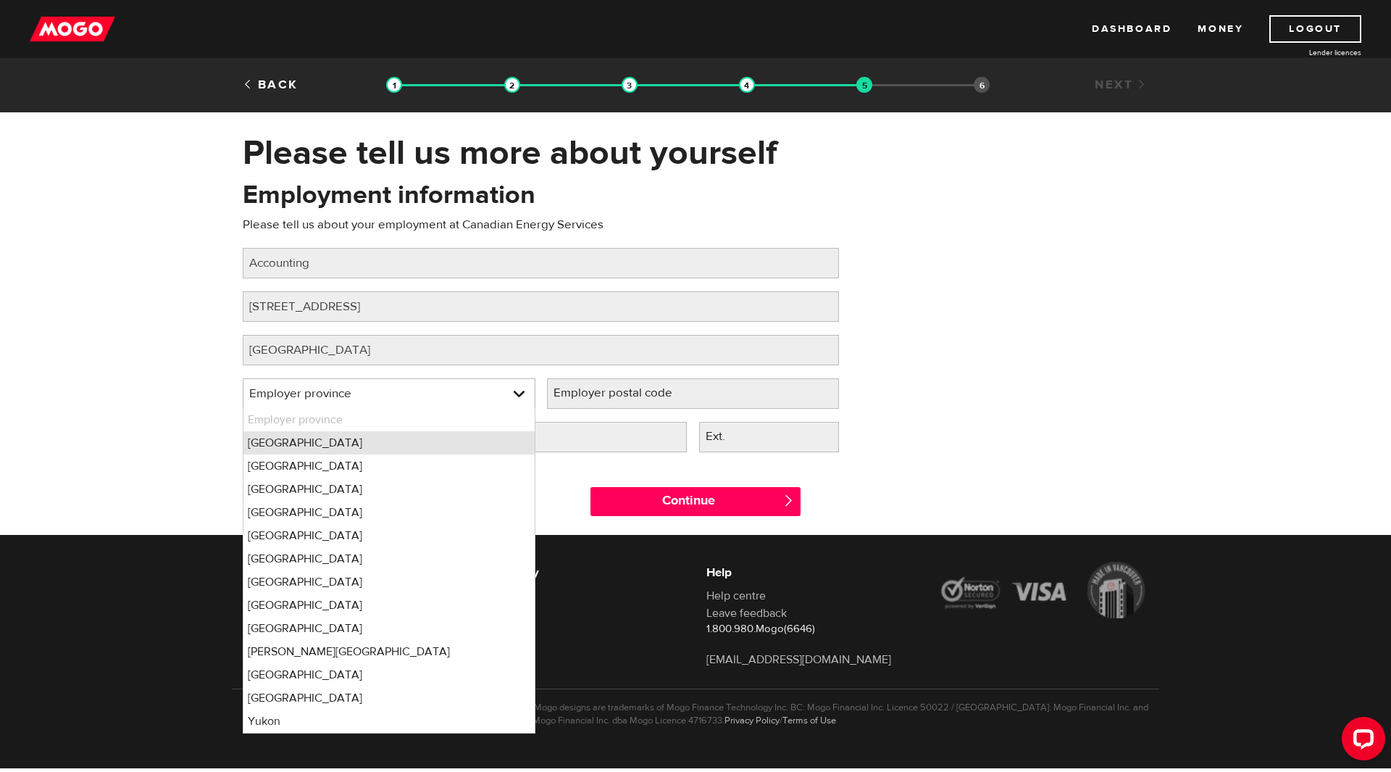
click at [348, 440] on li "[GEOGRAPHIC_DATA]" at bounding box center [388, 442] width 291 height 23
select select "AB"
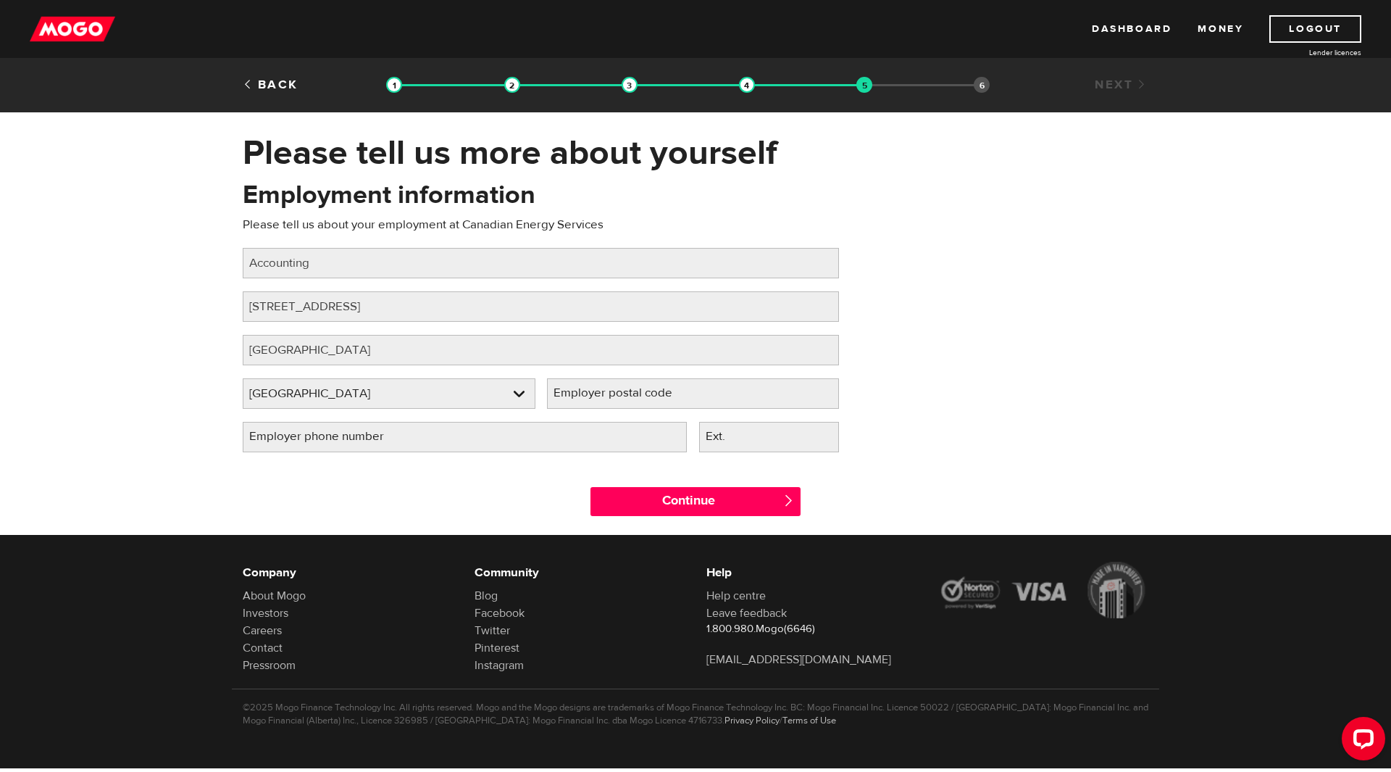
click at [619, 387] on label "Employer postal code" at bounding box center [624, 393] width 155 height 30
click at [619, 387] on input "Employer postal code" at bounding box center [693, 393] width 293 height 30
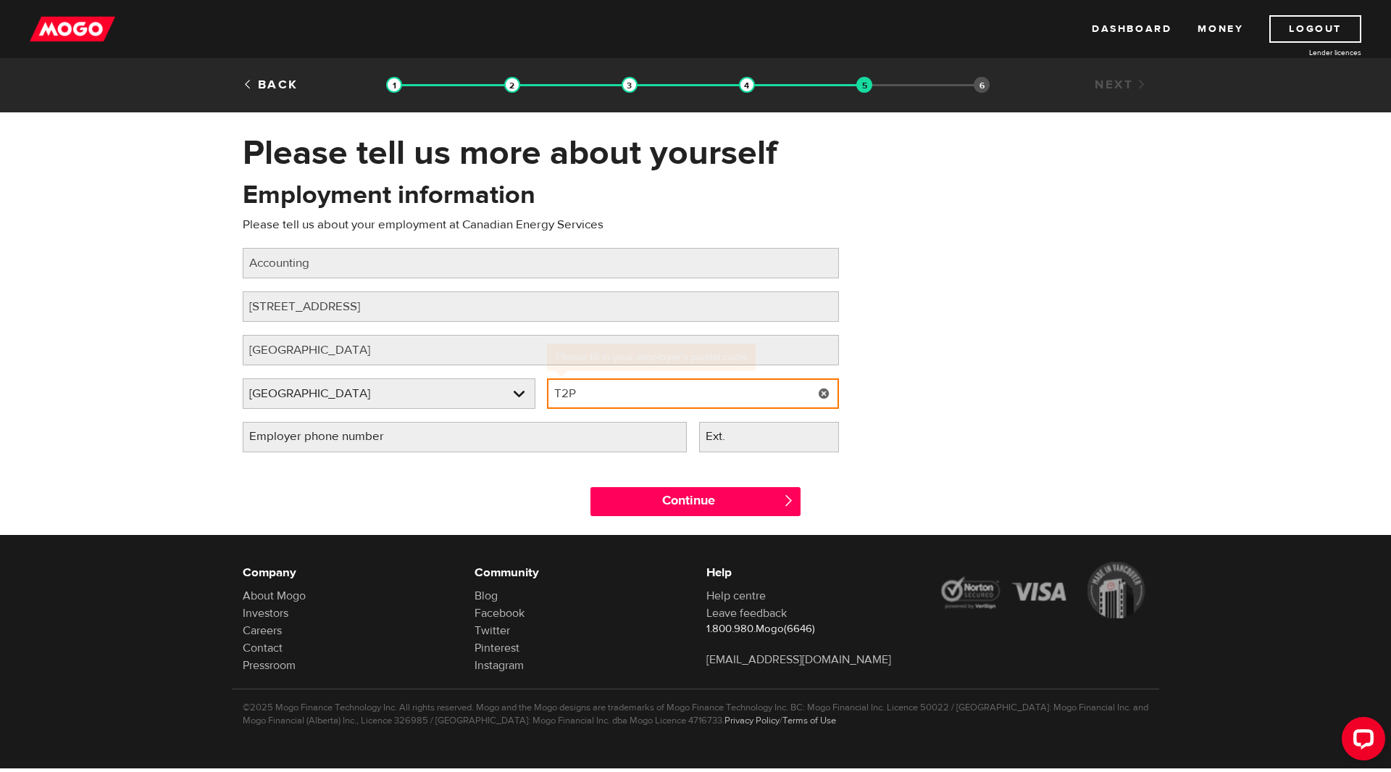
click at [672, 402] on input "T2P" at bounding box center [693, 393] width 293 height 30
type input "T2P 0B2"
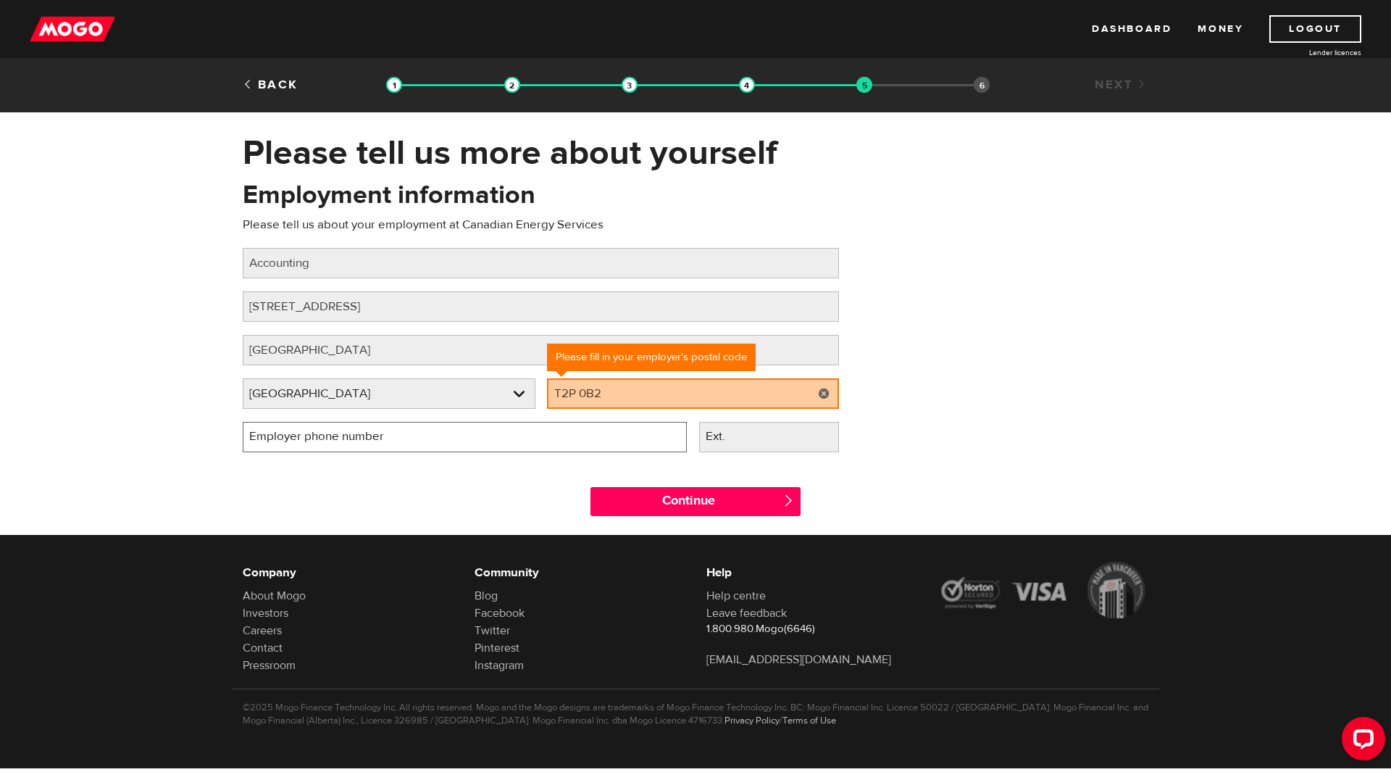
click at [548, 440] on input "Employer phone number" at bounding box center [465, 437] width 444 height 30
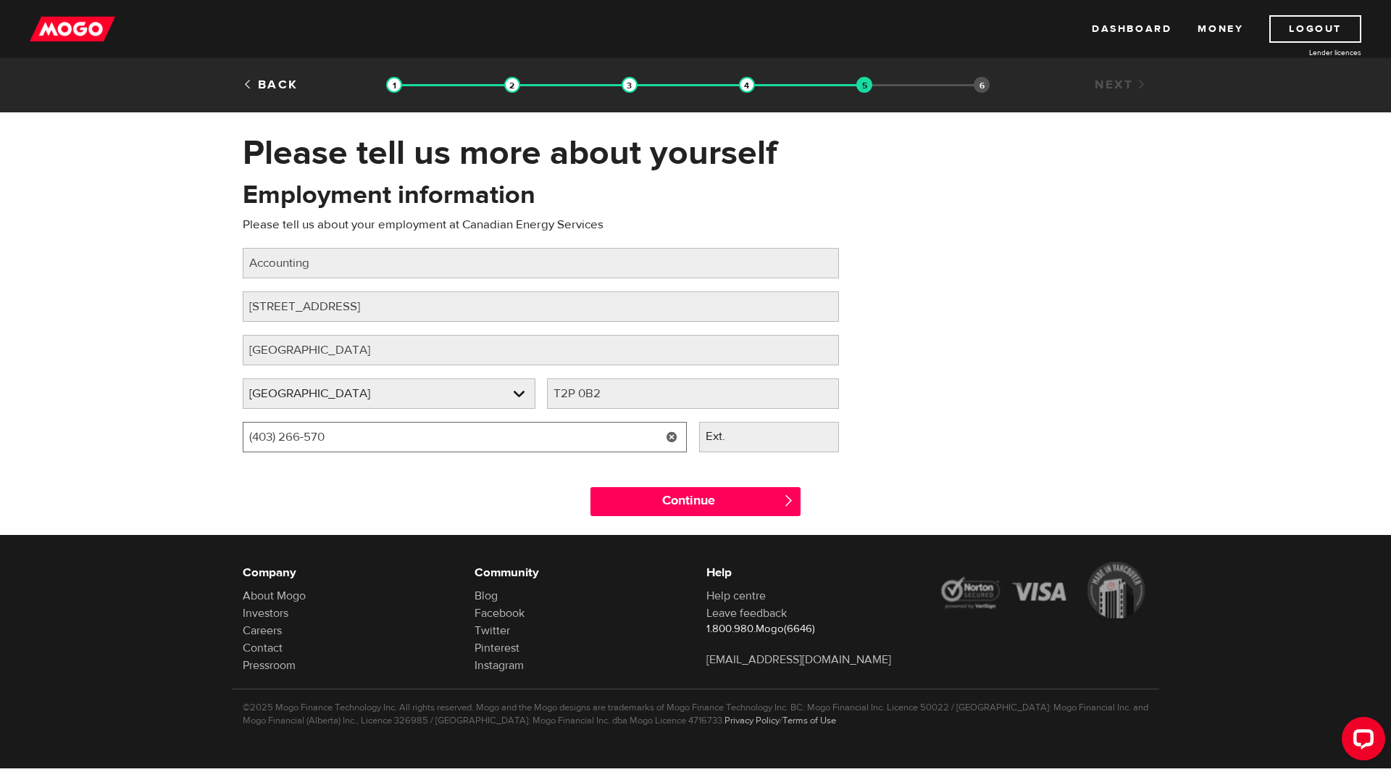
type input "[PHONE_NUMBER]"
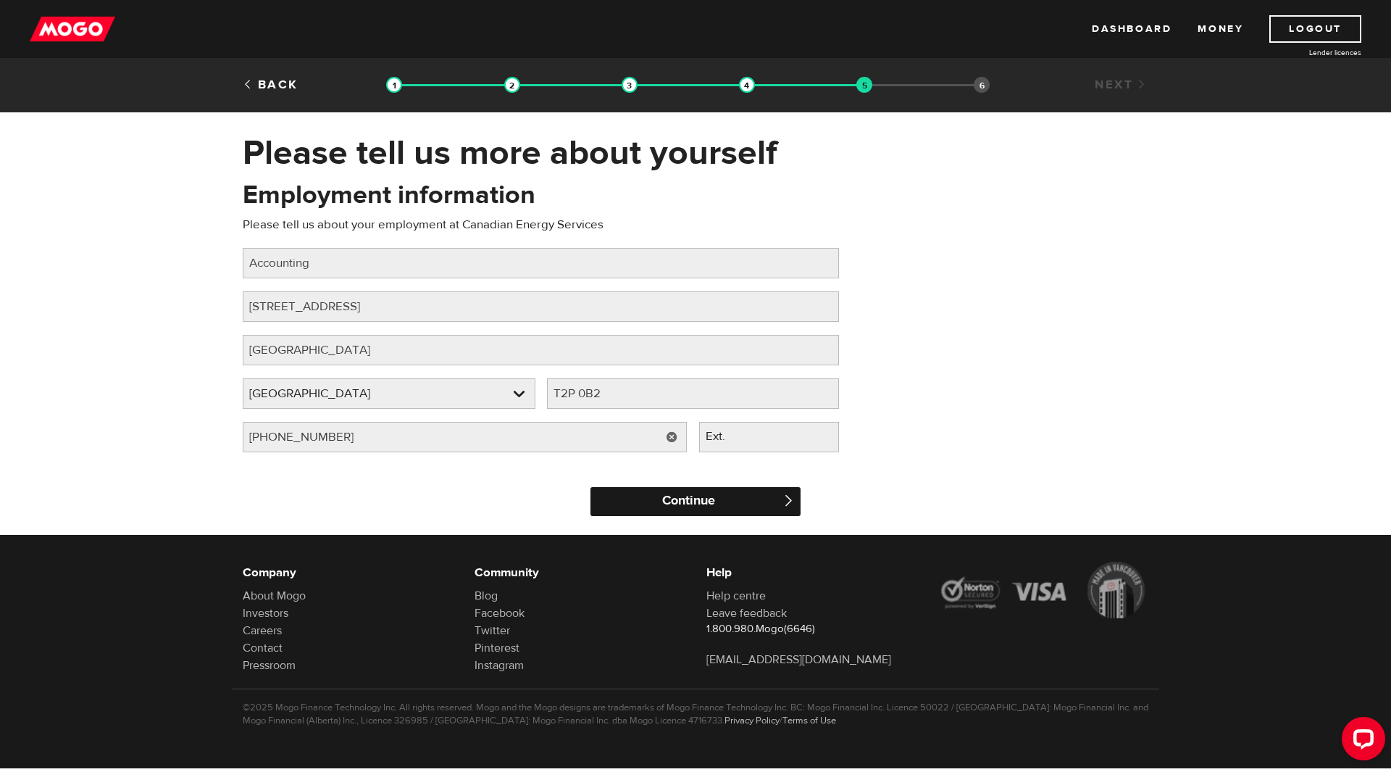
click at [686, 512] on input "Continue" at bounding box center [696, 501] width 210 height 29
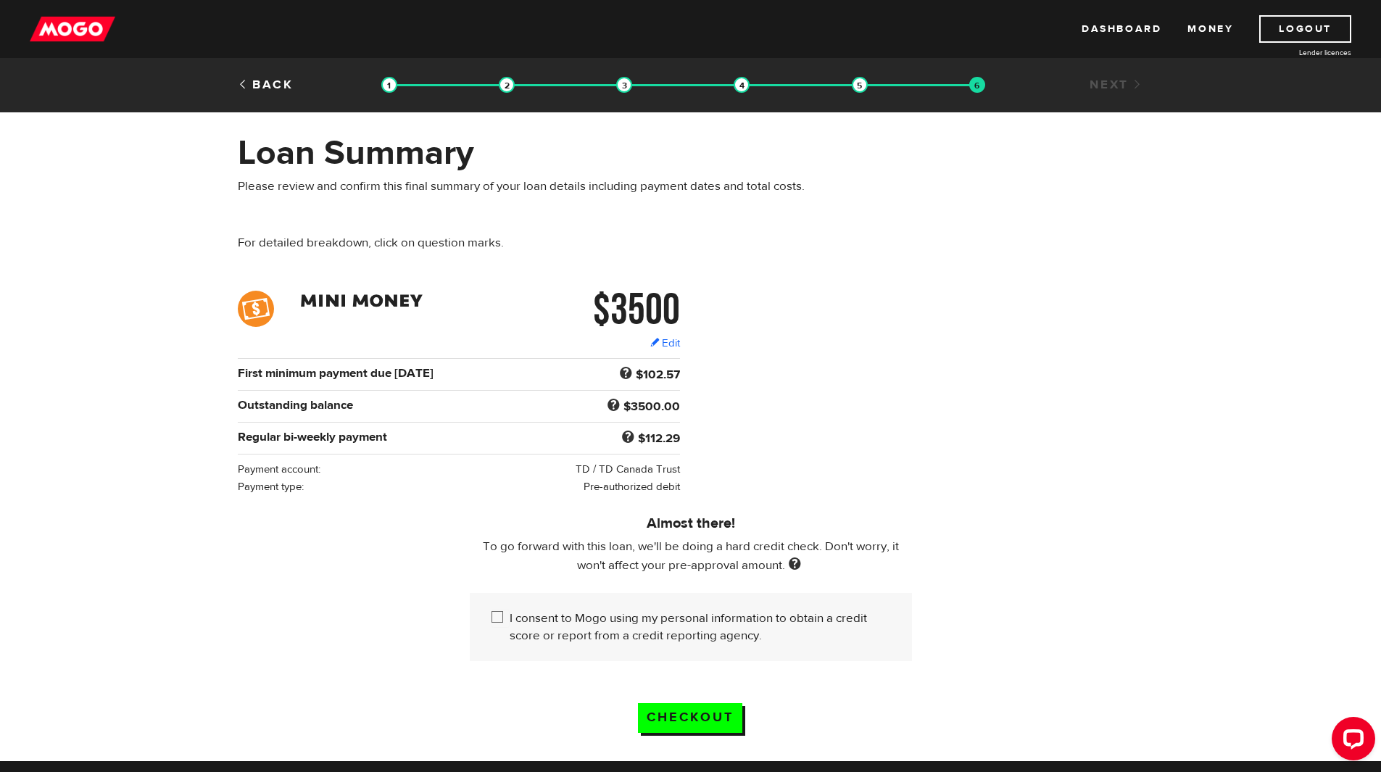
click at [499, 613] on input "I consent to Mogo using my personal information to obtain a credit score or rep…" at bounding box center [500, 618] width 18 height 18
checkbox input "true"
click at [695, 707] on input "Checkout" at bounding box center [690, 718] width 104 height 30
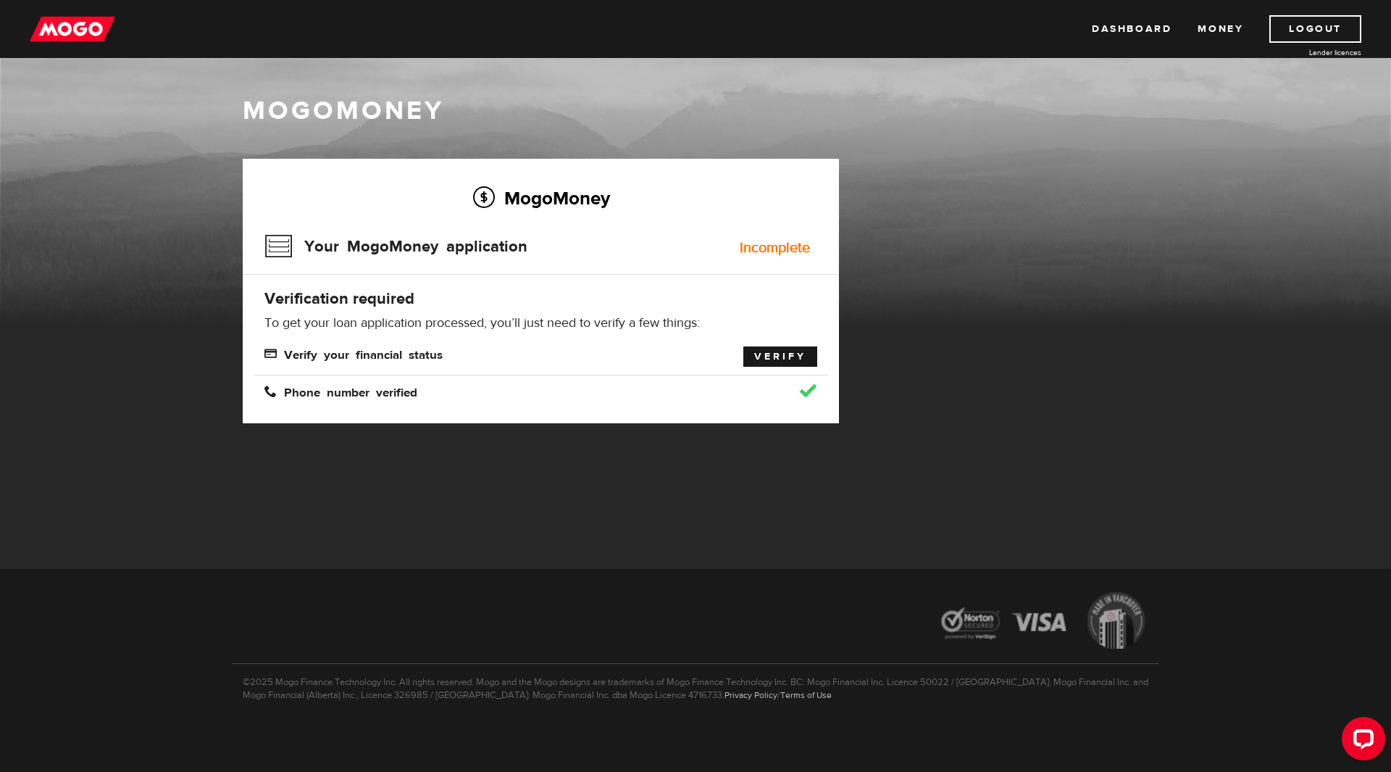
click at [768, 359] on link "Verify" at bounding box center [781, 356] width 74 height 20
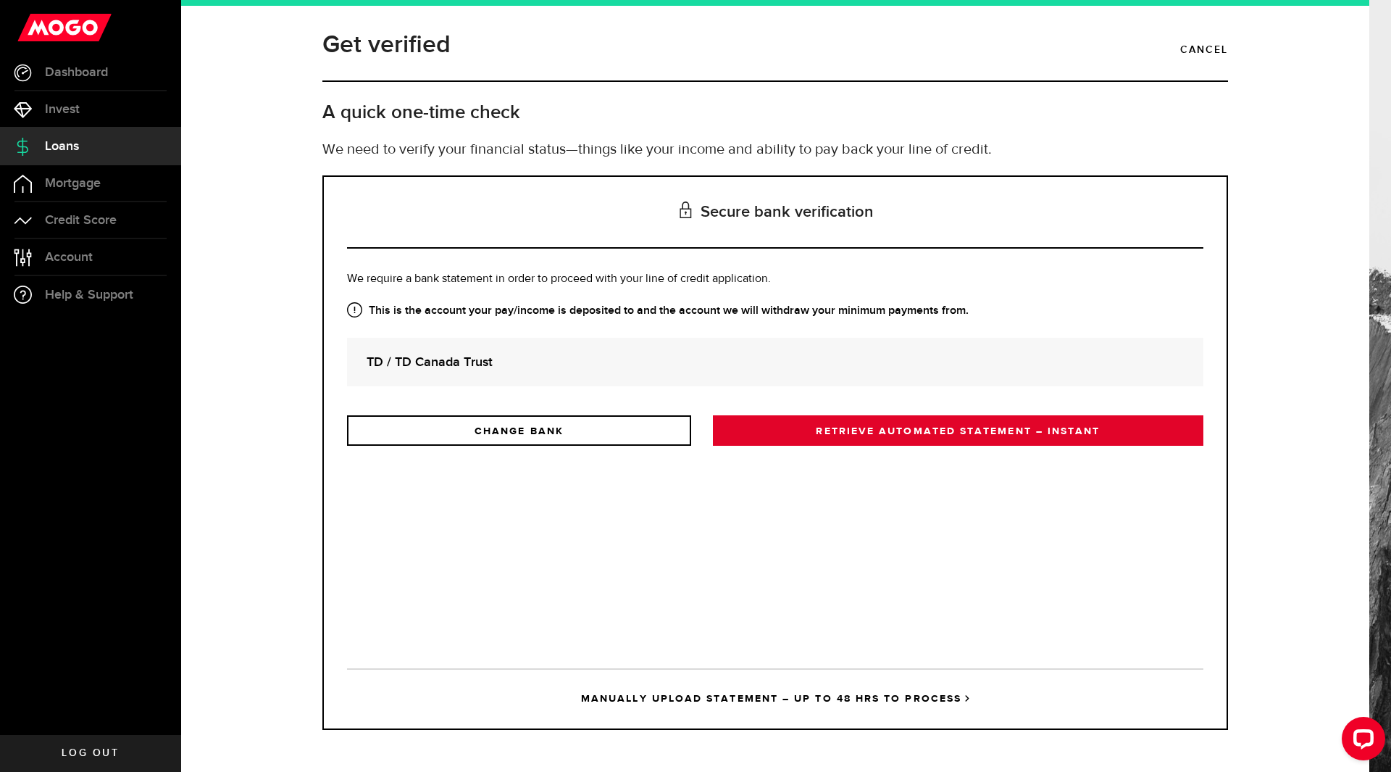
click at [901, 438] on link "RETRIEVE AUTOMATED STATEMENT – INSTANT" at bounding box center [958, 430] width 491 height 30
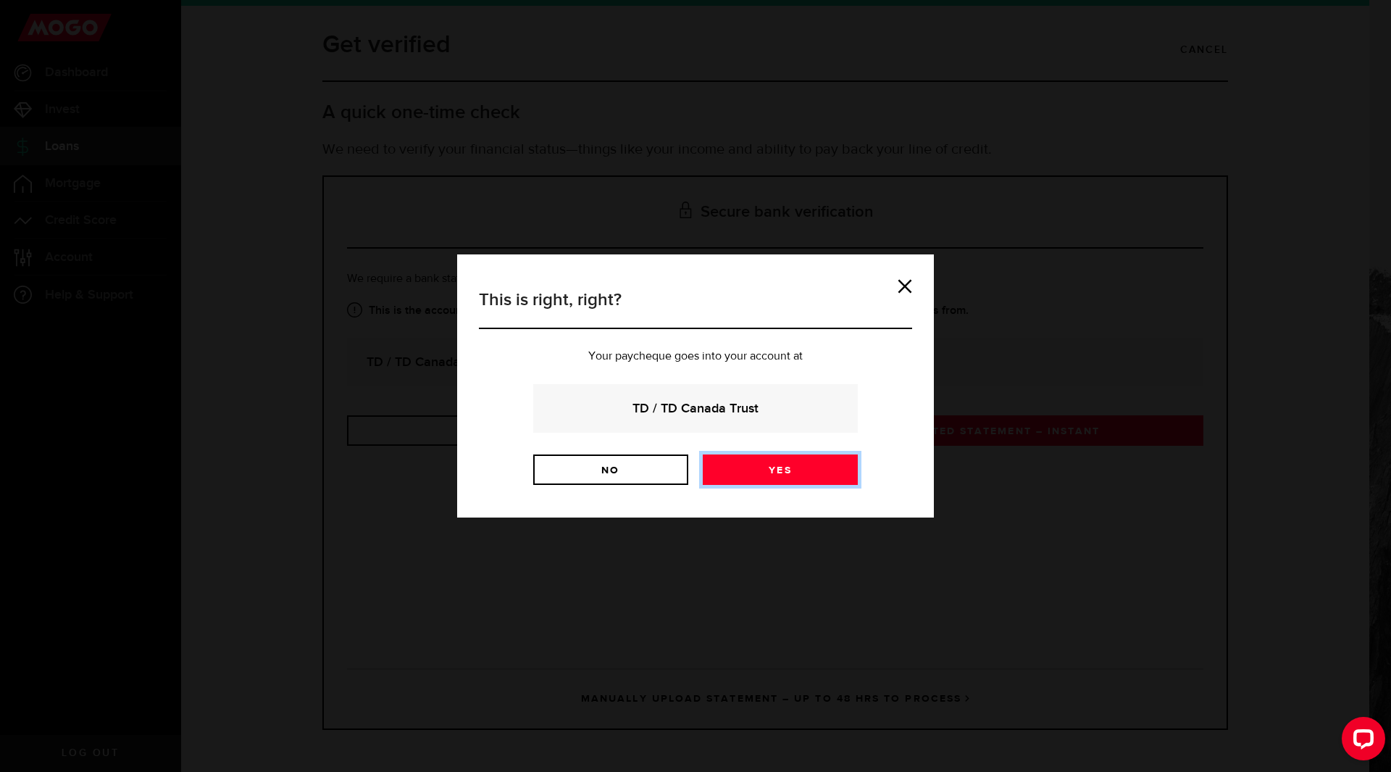
click at [807, 473] on link "Yes" at bounding box center [780, 469] width 155 height 30
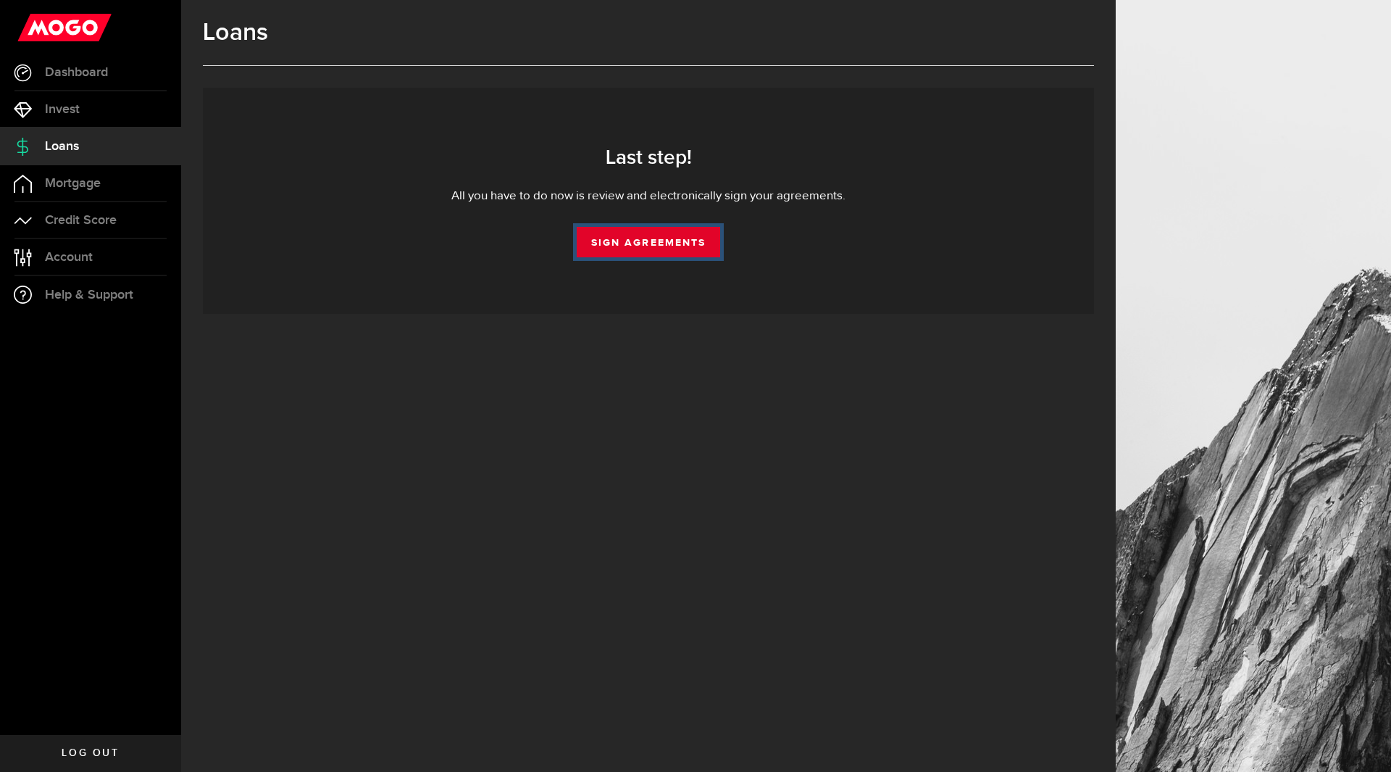
click at [656, 240] on link "Sign Agreements" at bounding box center [648, 242] width 143 height 30
click at [97, 249] on link "Account Compte" at bounding box center [90, 257] width 181 height 36
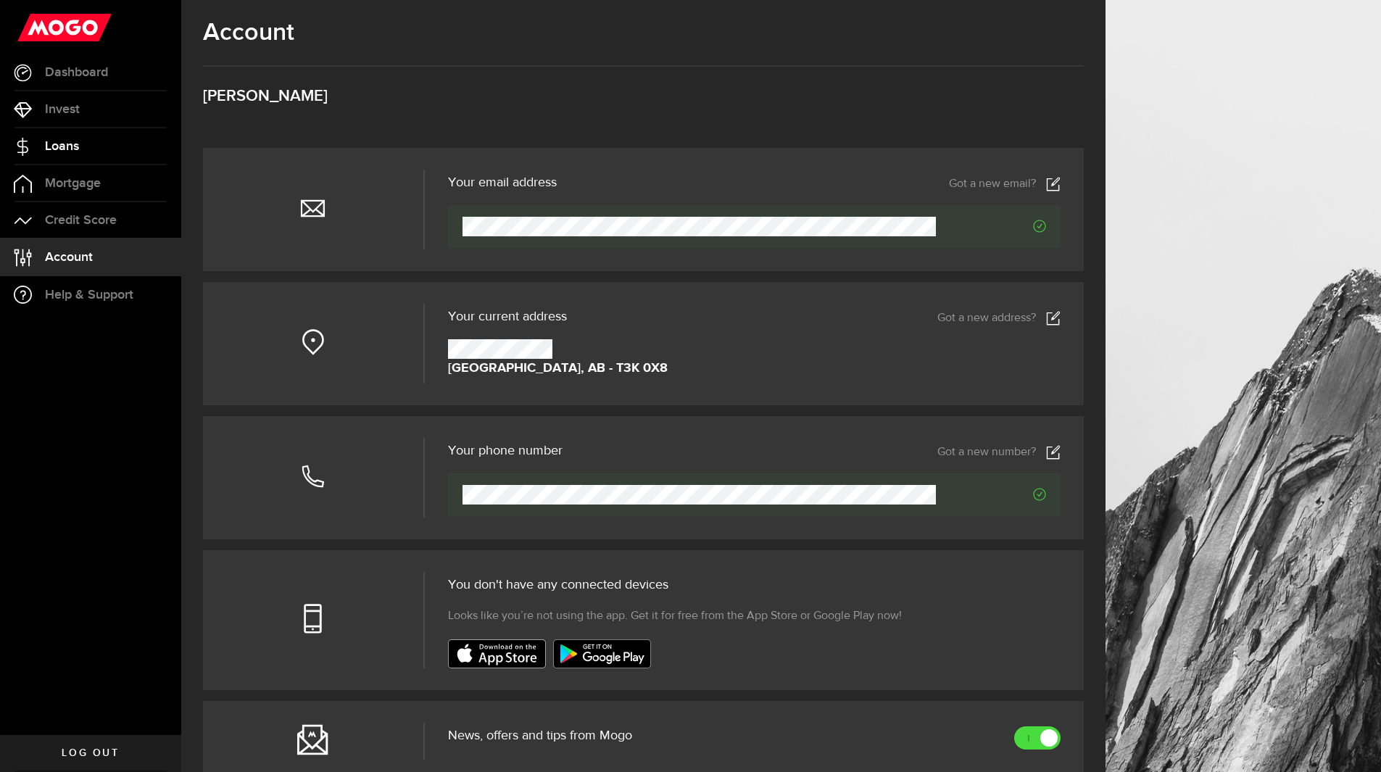
click at [71, 143] on span "Loans" at bounding box center [62, 146] width 34 height 13
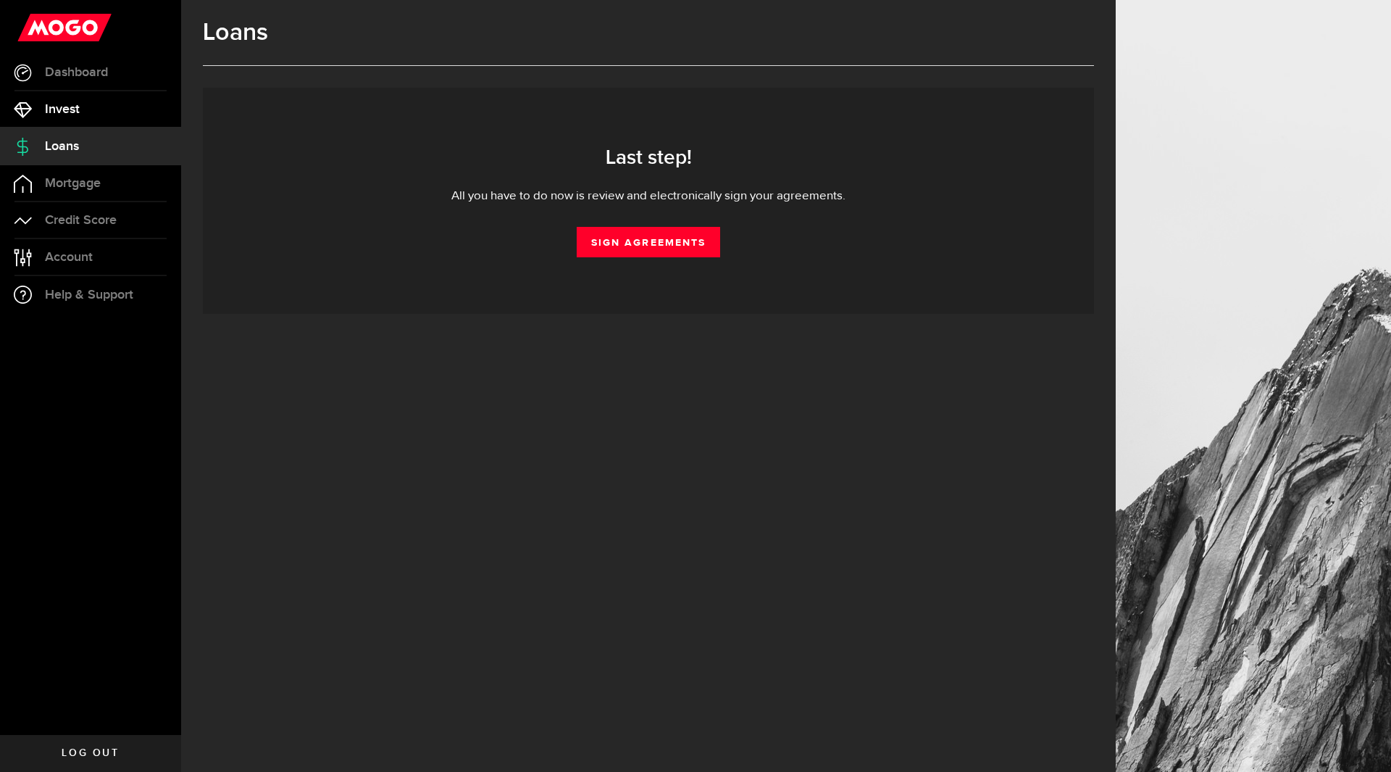
click at [71, 112] on span "Invest" at bounding box center [62, 109] width 35 height 13
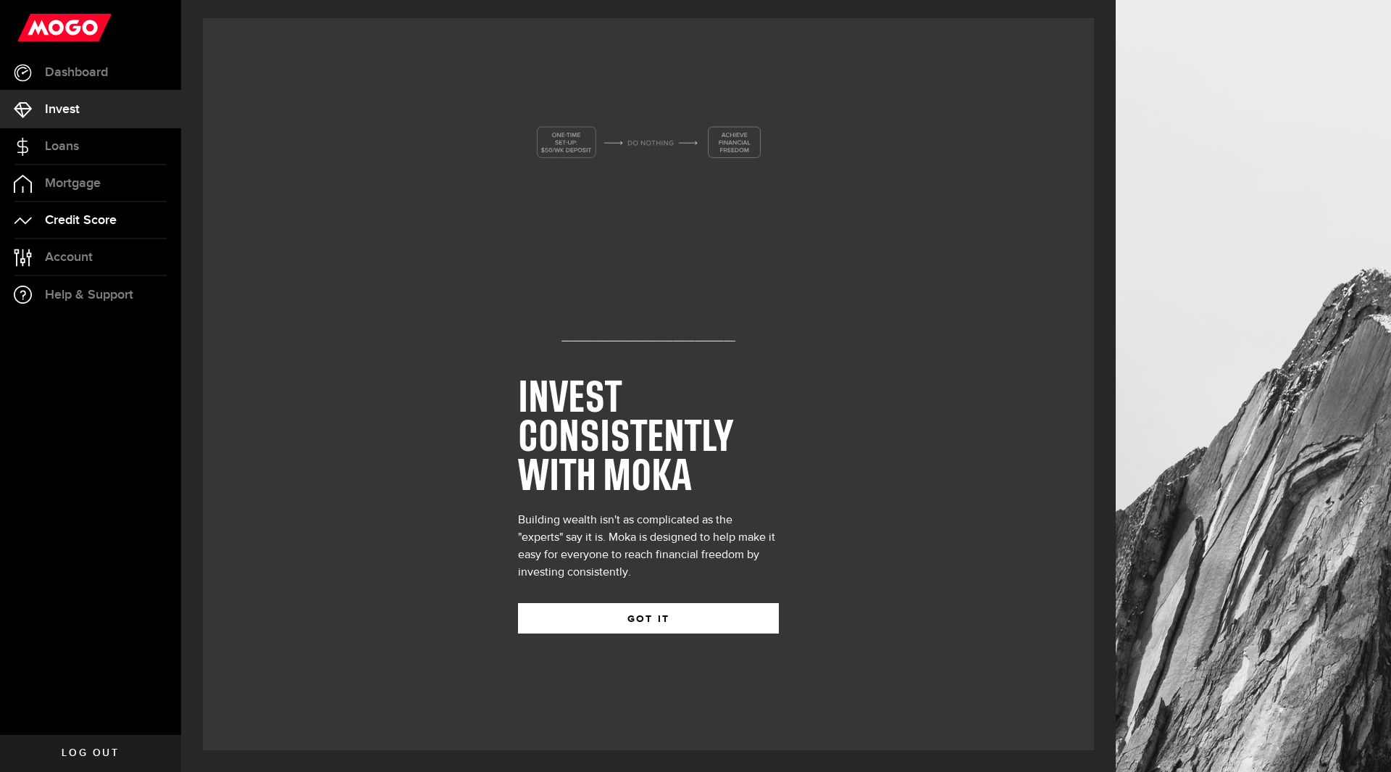
click at [89, 211] on link "Credit Score" at bounding box center [90, 220] width 181 height 36
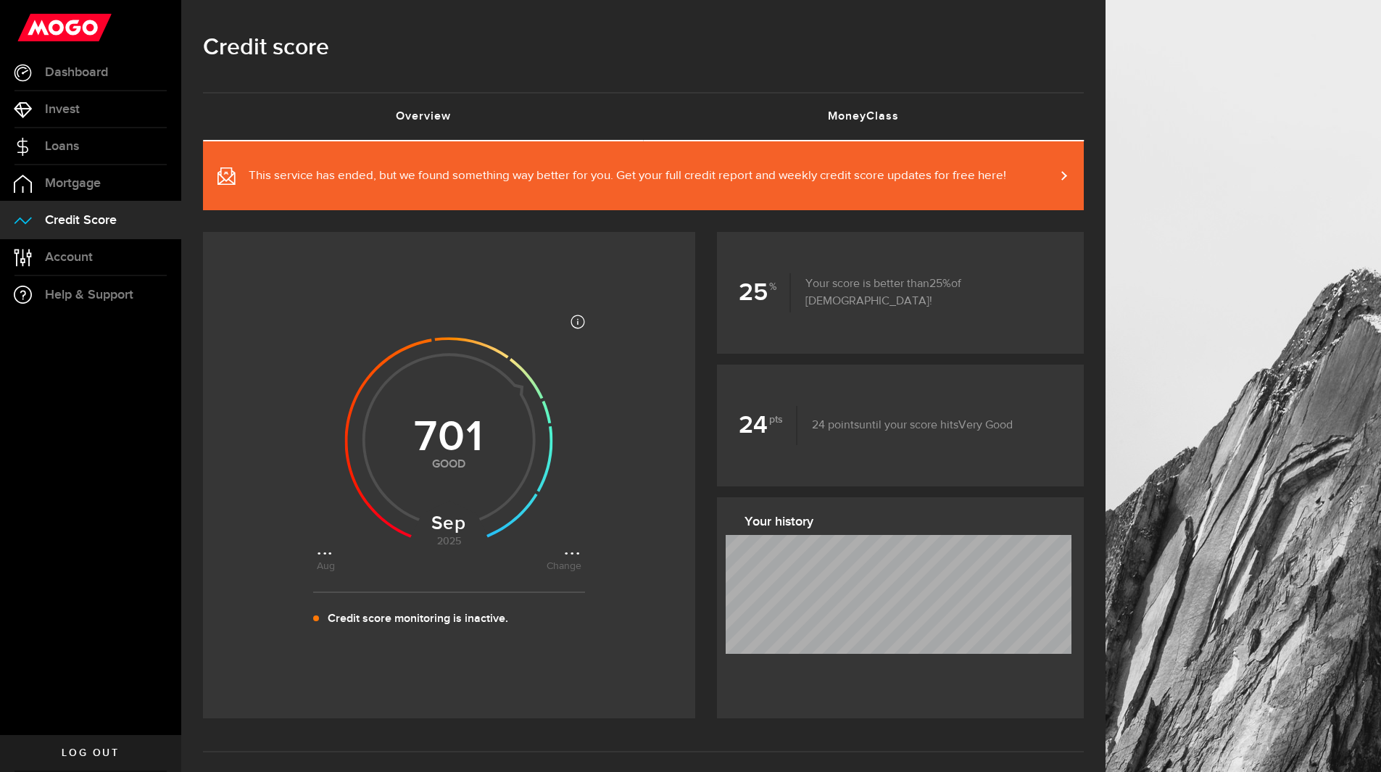
click at [843, 104] on link "MoneyClass (requires attention)" at bounding box center [864, 116] width 441 height 46
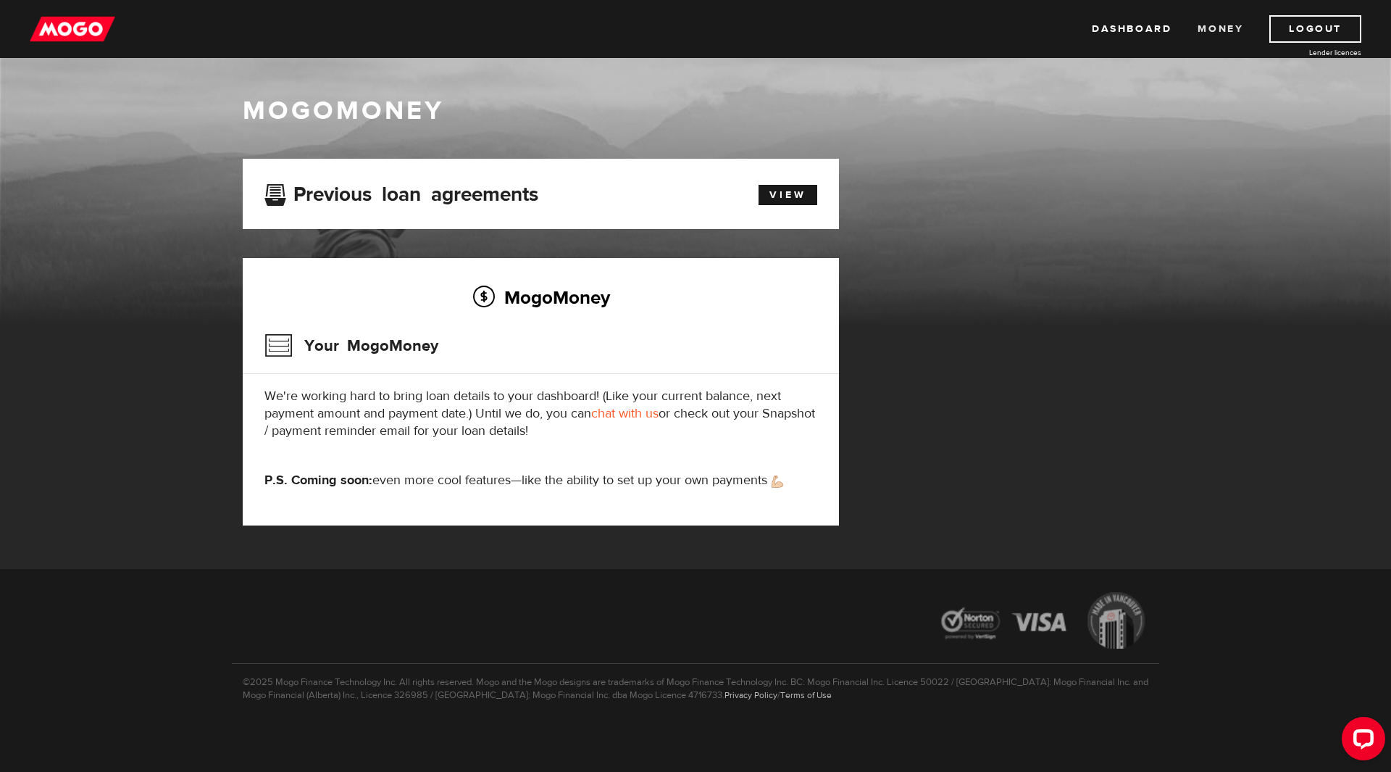
click at [1216, 25] on link "Money" at bounding box center [1221, 29] width 46 height 28
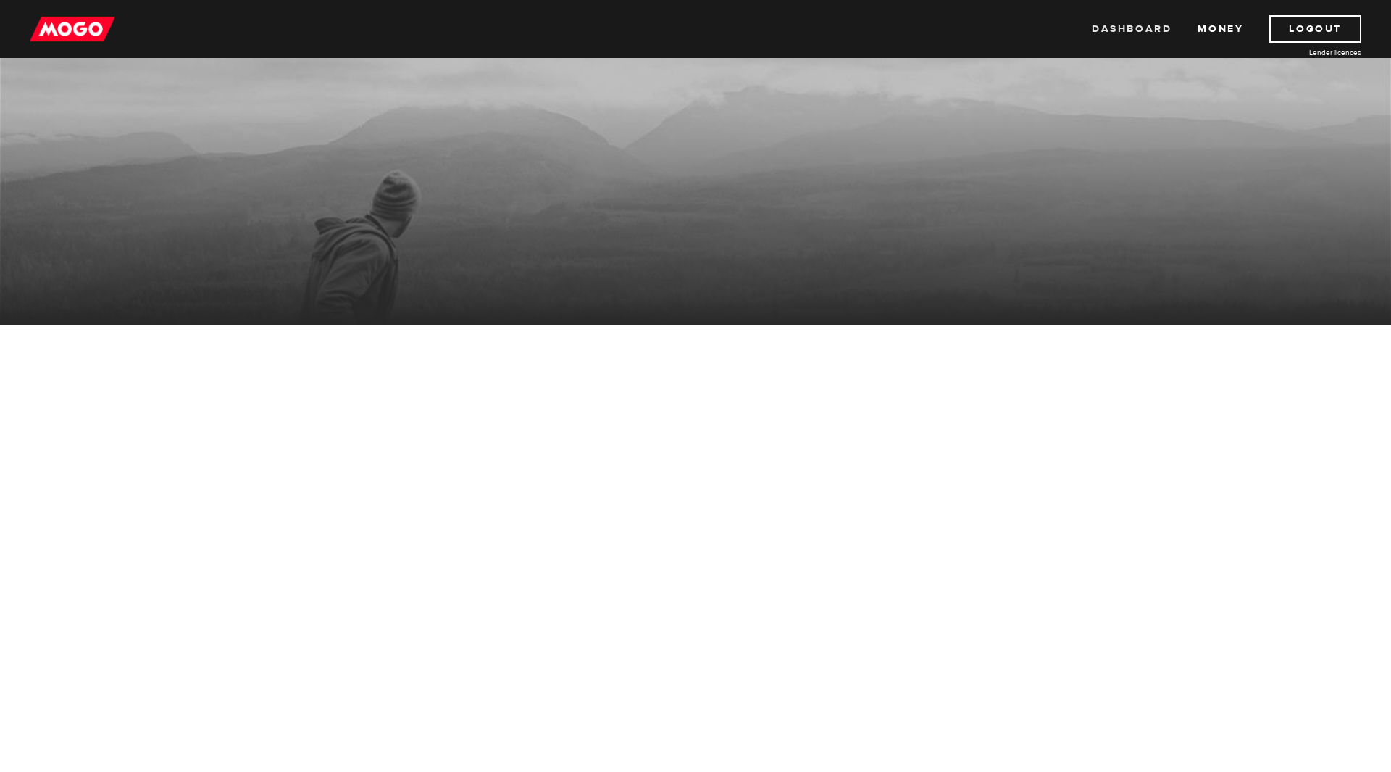
click at [1149, 24] on link "Dashboard" at bounding box center [1132, 29] width 80 height 28
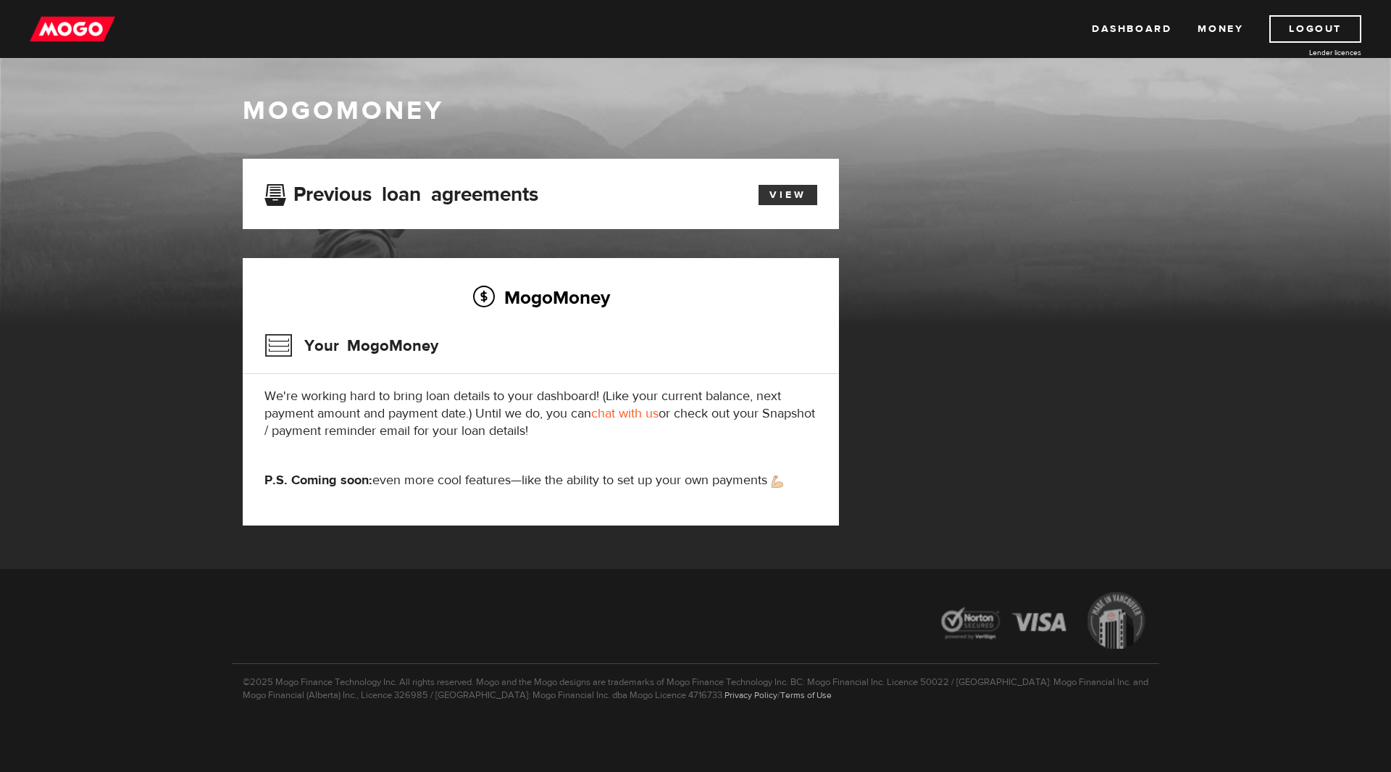
click at [768, 204] on link "View" at bounding box center [788, 195] width 59 height 20
click at [1051, 126] on h1 "MogoMoney" at bounding box center [696, 111] width 906 height 30
